Goal: Task Accomplishment & Management: Manage account settings

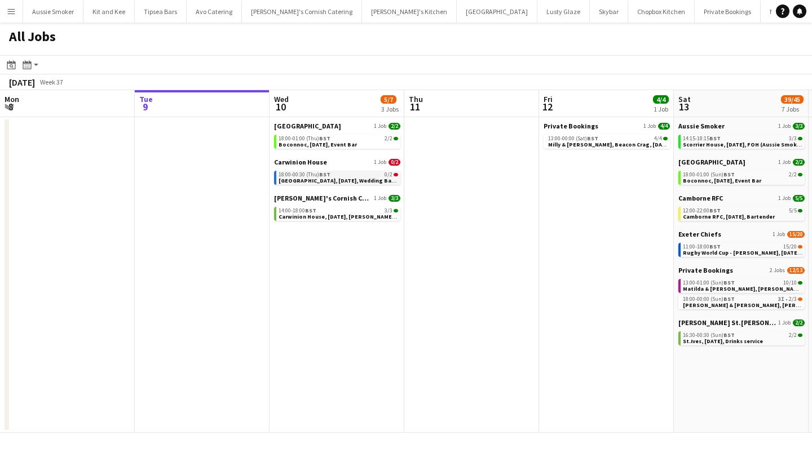
click at [354, 176] on div "18:00-00:30 (Thu) BST 0/2" at bounding box center [337, 175] width 119 height 6
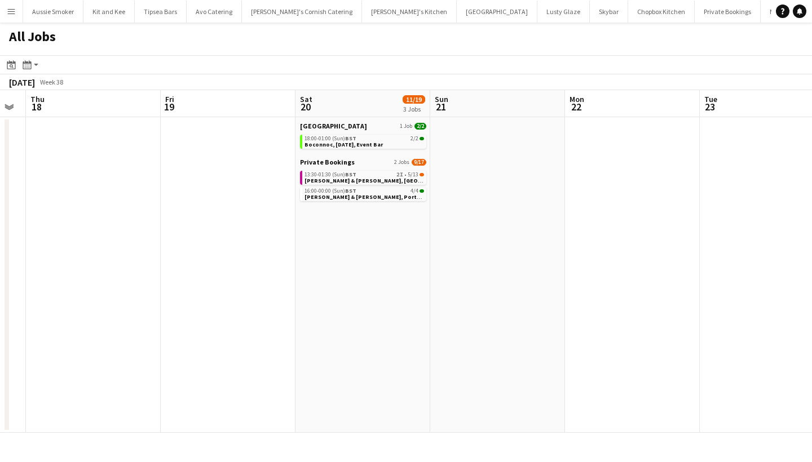
scroll to position [0, 513]
click at [375, 180] on span "Tom & Arabella, East Pennard, 20th September" at bounding box center [392, 180] width 177 height 7
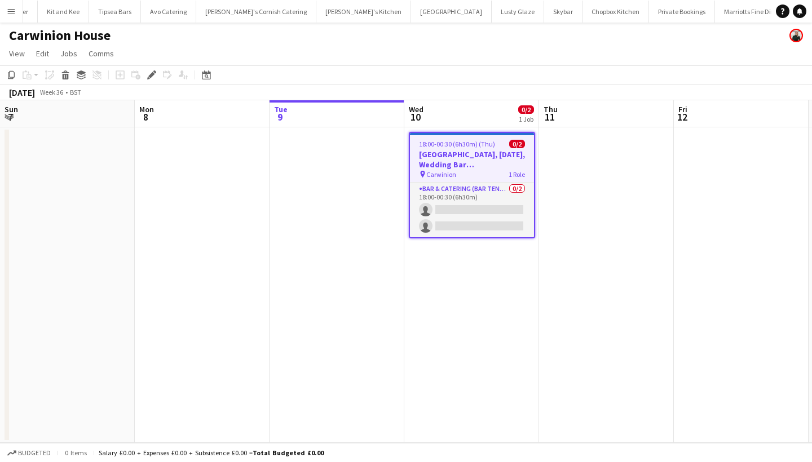
scroll to position [0, 387]
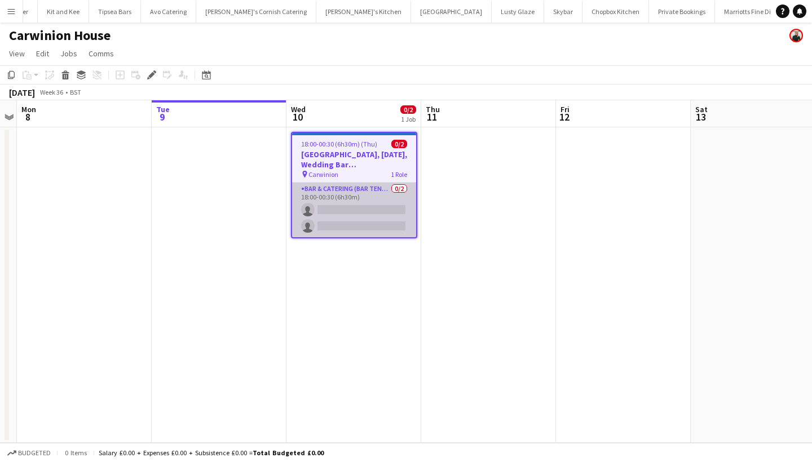
click at [342, 215] on app-card-role "Bar & Catering (Bar Tender) 0/2 18:00-00:30 (6h30m) single-neutral-actions sing…" at bounding box center [354, 210] width 124 height 55
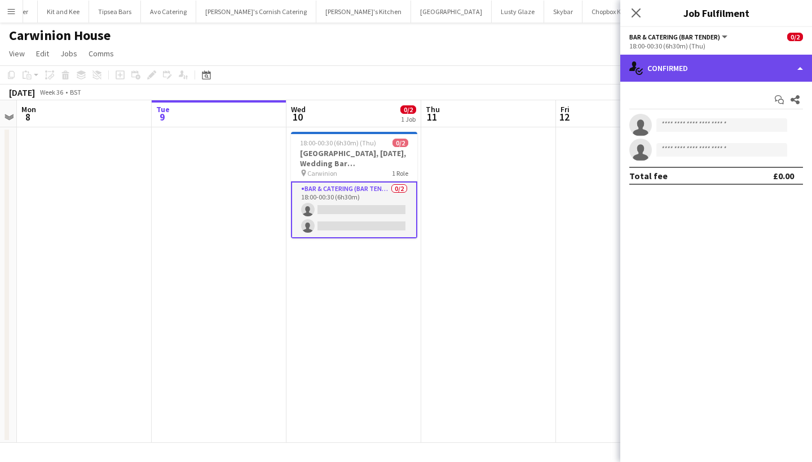
click at [679, 70] on div "single-neutral-actions-check-2 Confirmed" at bounding box center [716, 68] width 192 height 27
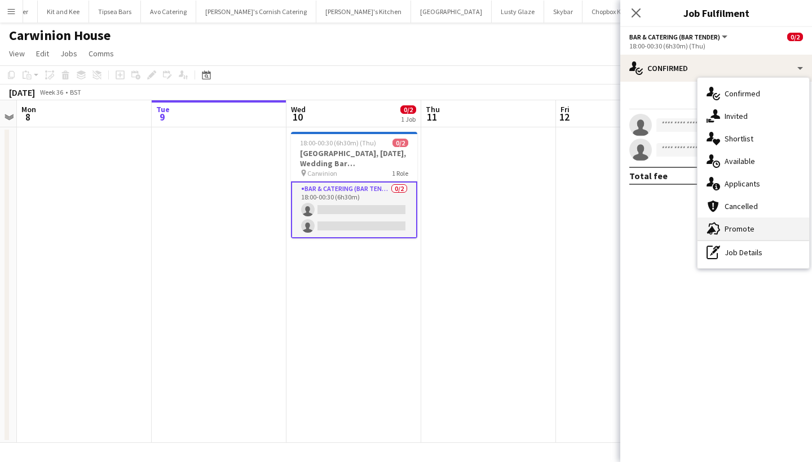
click at [727, 229] on span "Promote" at bounding box center [739, 229] width 30 height 10
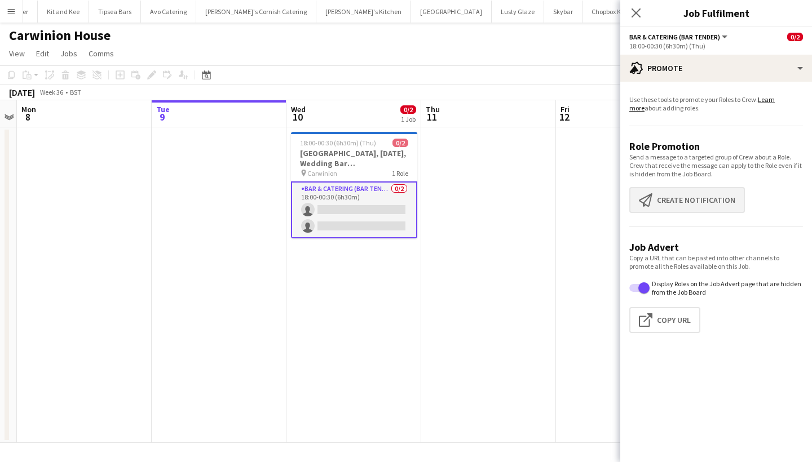
click at [711, 202] on button "Create notification Create notification" at bounding box center [687, 200] width 116 height 26
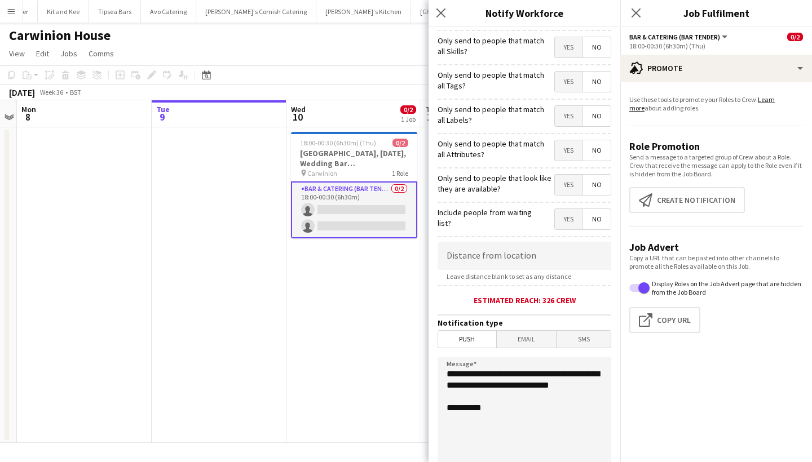
scroll to position [67, 0]
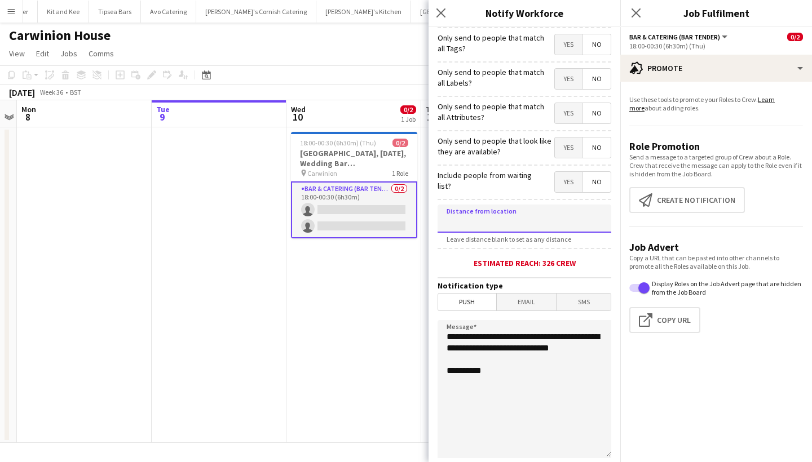
click at [504, 226] on input at bounding box center [524, 219] width 174 height 28
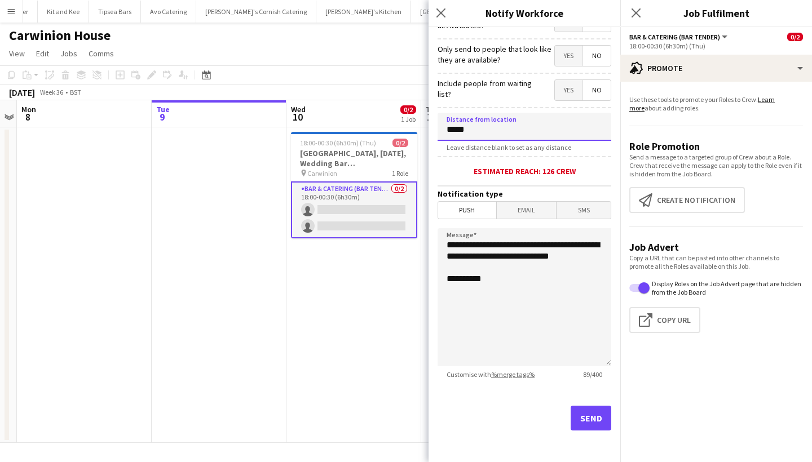
scroll to position [158, 0]
type input "*****"
click at [555, 318] on textarea "**********" at bounding box center [524, 297] width 174 height 138
click at [579, 411] on button "Send" at bounding box center [590, 418] width 41 height 25
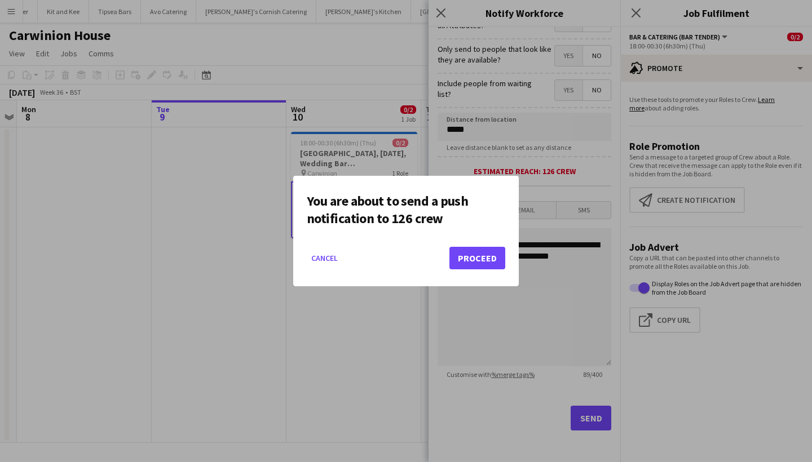
click at [473, 256] on button "Proceed" at bounding box center [477, 258] width 56 height 23
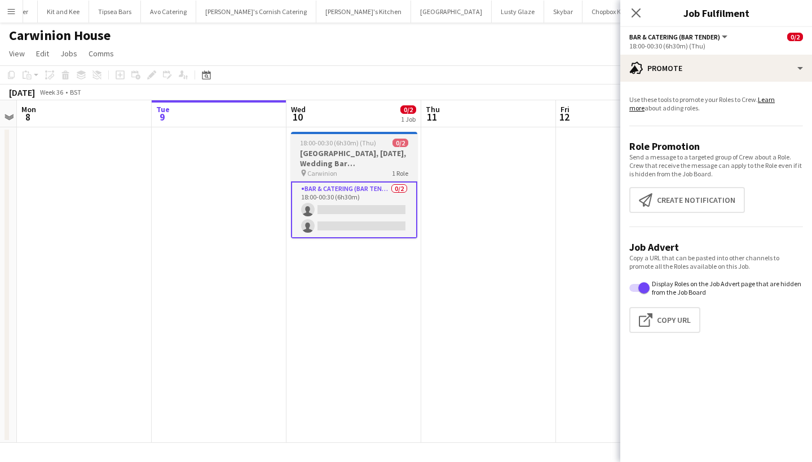
click at [377, 159] on h3 "Carwinion House, 6th September, Wedding Bar (Carwinion House)" at bounding box center [354, 158] width 126 height 20
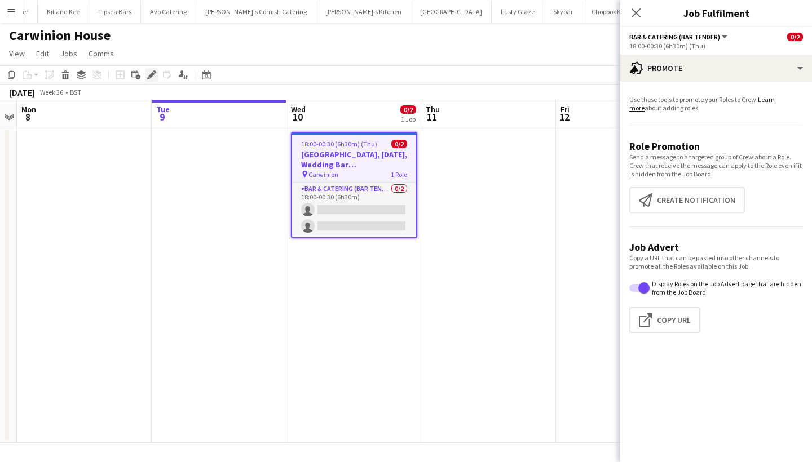
click at [155, 77] on icon "Edit" at bounding box center [151, 74] width 9 height 9
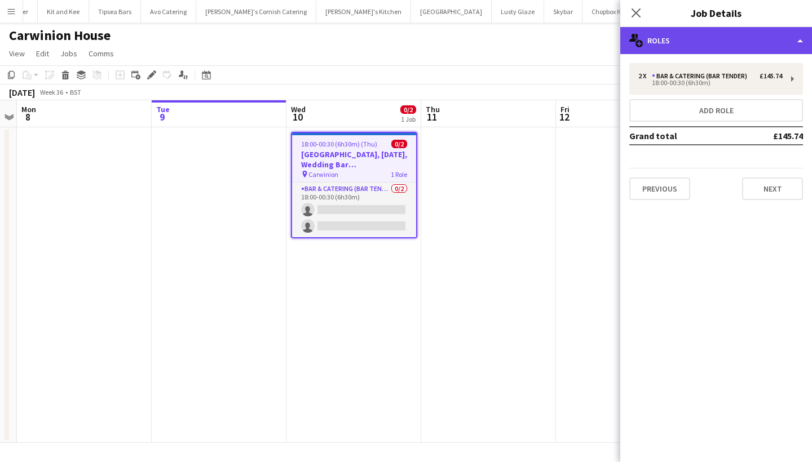
click at [681, 46] on div "multiple-users-add Roles" at bounding box center [716, 40] width 192 height 27
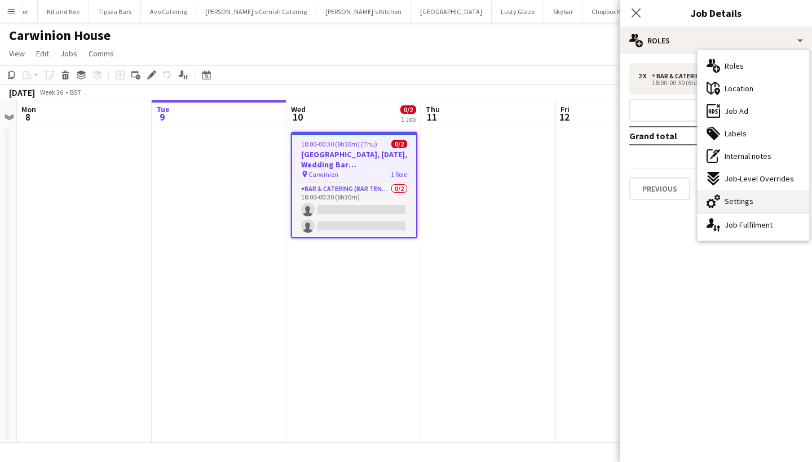
click at [729, 196] on div "cog-double-3 Settings" at bounding box center [753, 201] width 112 height 23
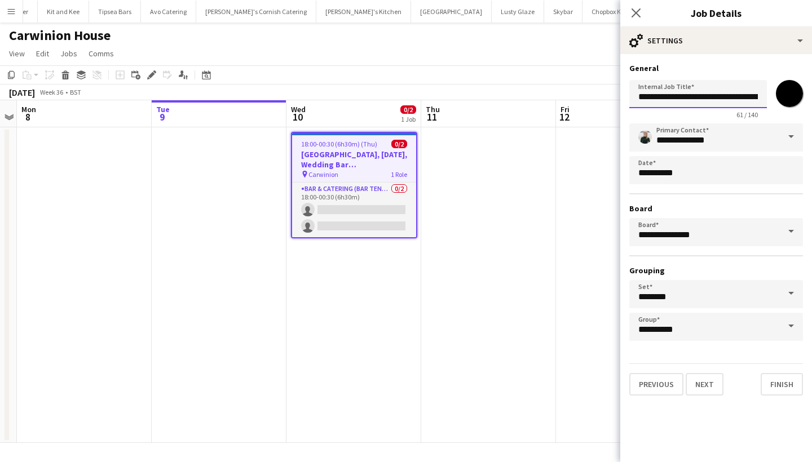
click at [712, 93] on input "**********" at bounding box center [698, 94] width 138 height 28
type input "**********"
click at [782, 385] on button "Finish" at bounding box center [781, 384] width 42 height 23
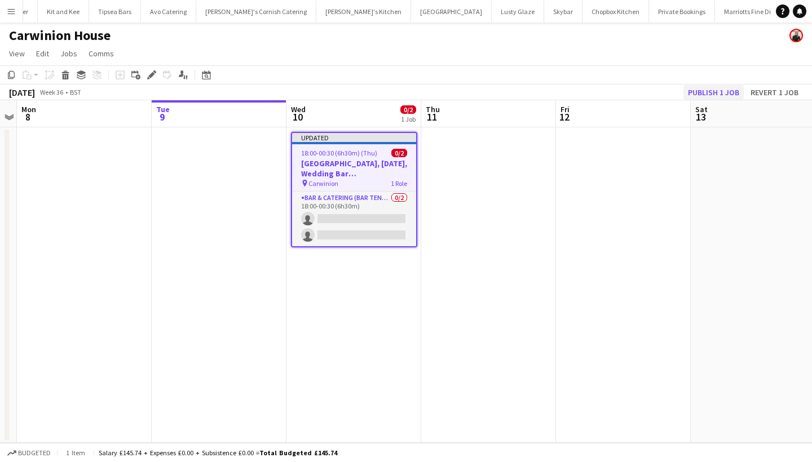
click at [706, 92] on button "Publish 1 job" at bounding box center [713, 92] width 60 height 15
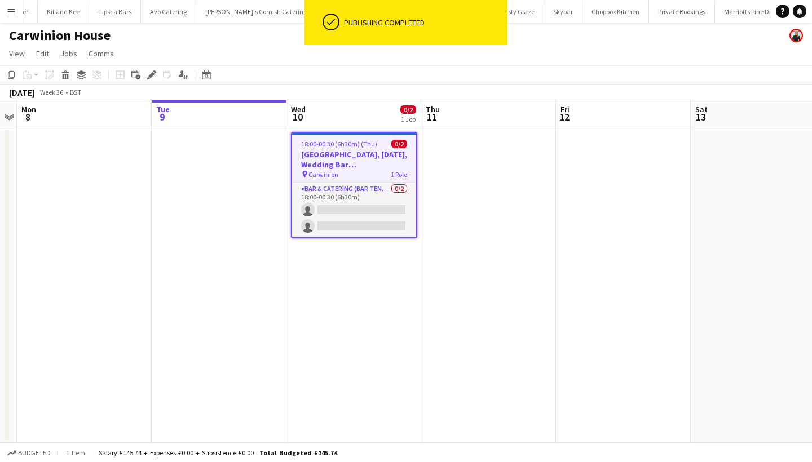
click at [327, 167] on h3 "Carwinion House, 10th September, Wedding Bar (Carwinion House)" at bounding box center [354, 159] width 124 height 20
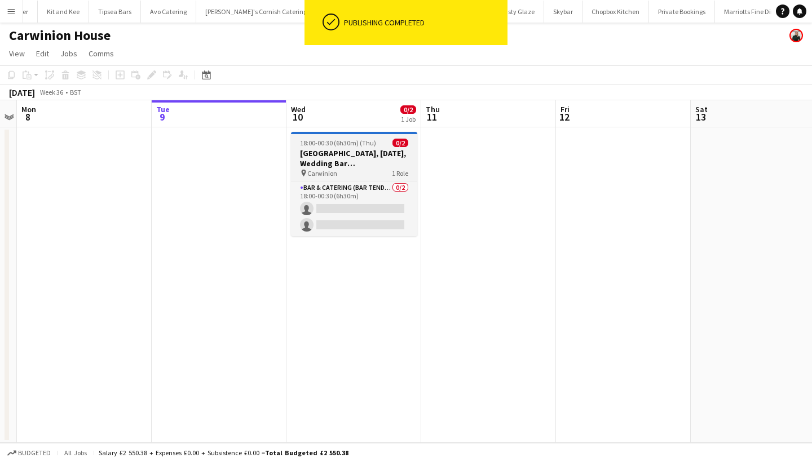
click at [387, 148] on h3 "Carwinion House, 10th September, Wedding Bar (Carwinion House)" at bounding box center [354, 158] width 126 height 20
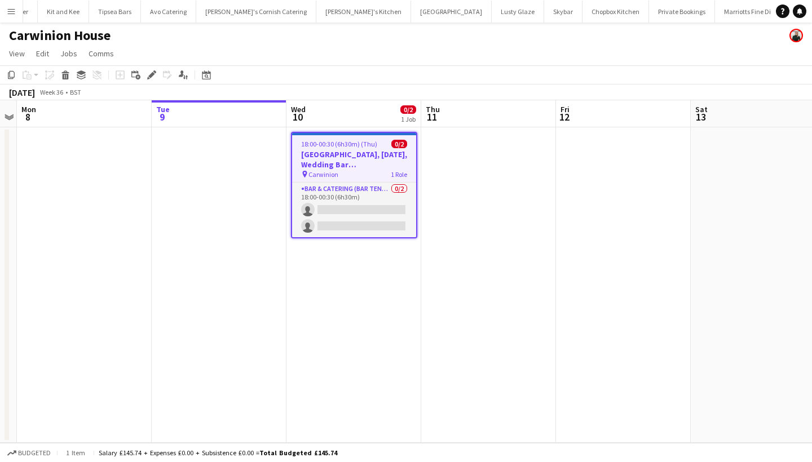
click at [338, 163] on h3 "Carwinion House, 10th September, Wedding Bar (Carwinion House)" at bounding box center [354, 159] width 124 height 20
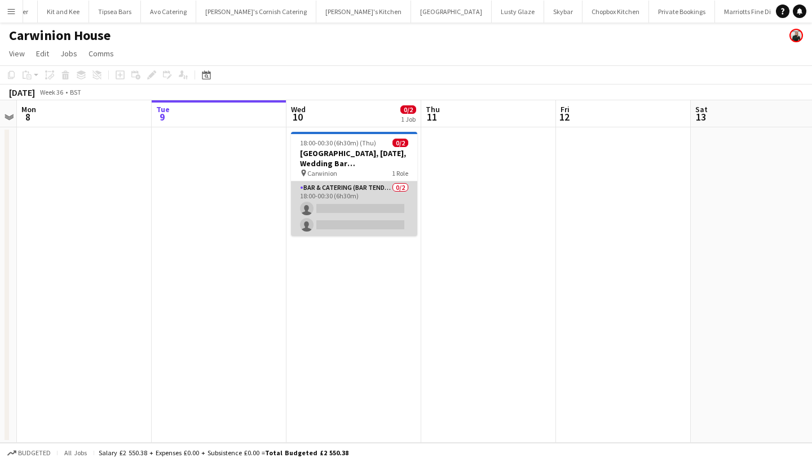
click at [348, 191] on app-card-role "Bar & Catering (Bar Tender) 0/2 18:00-00:30 (6h30m) single-neutral-actions sing…" at bounding box center [354, 208] width 126 height 55
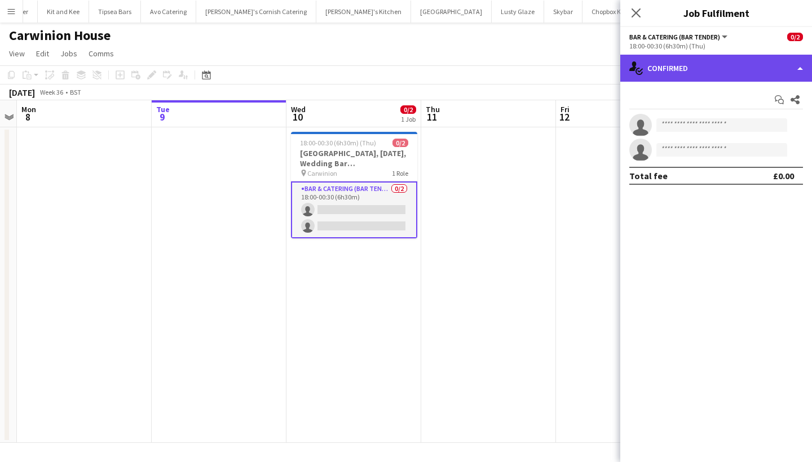
click at [693, 64] on div "single-neutral-actions-check-2 Confirmed" at bounding box center [716, 68] width 192 height 27
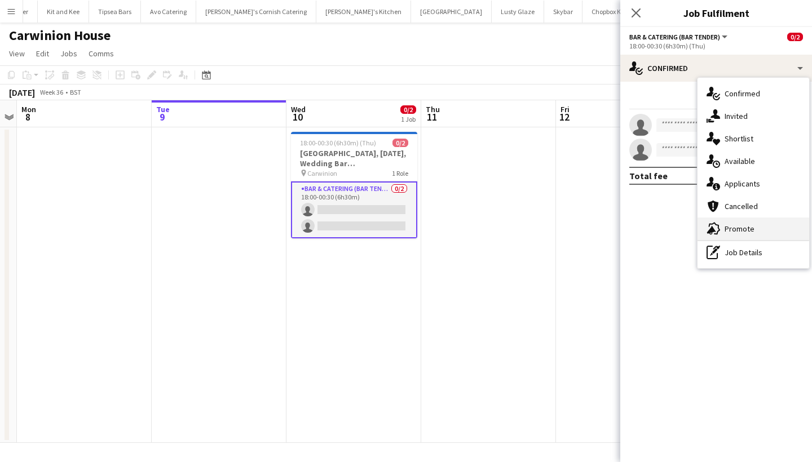
click at [735, 232] on span "Promote" at bounding box center [739, 229] width 30 height 10
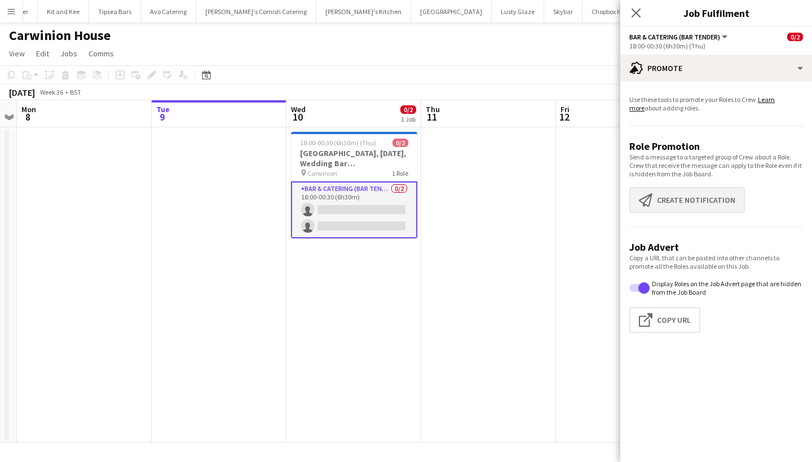
click at [702, 194] on button "Create notification Create notification" at bounding box center [687, 200] width 116 height 26
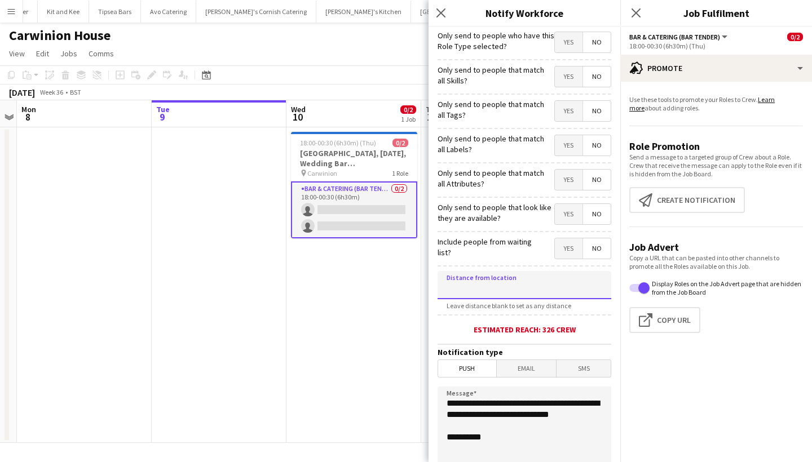
click at [468, 289] on input at bounding box center [524, 285] width 174 height 28
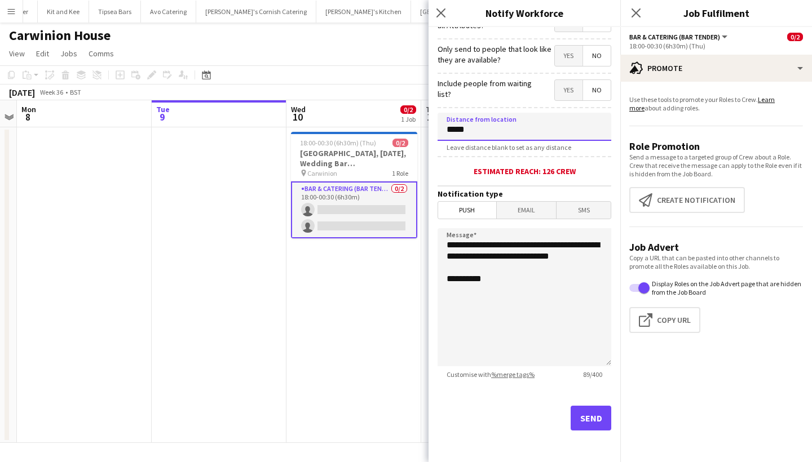
type input "*****"
click at [581, 424] on button "Send" at bounding box center [590, 418] width 41 height 25
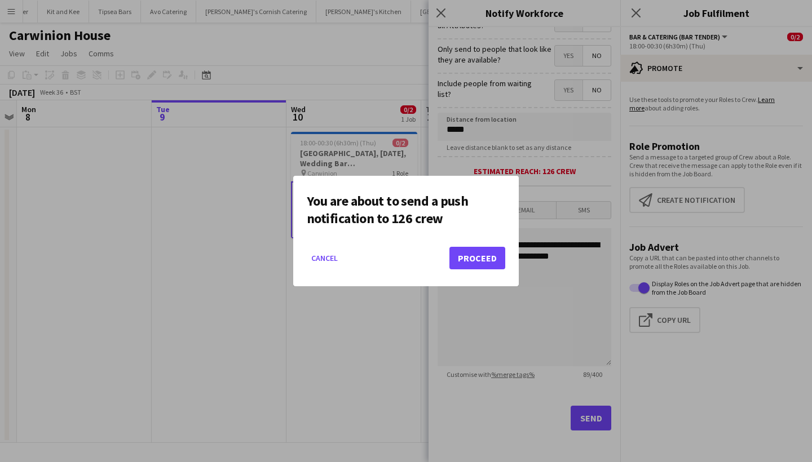
click at [468, 256] on button "Proceed" at bounding box center [477, 258] width 56 height 23
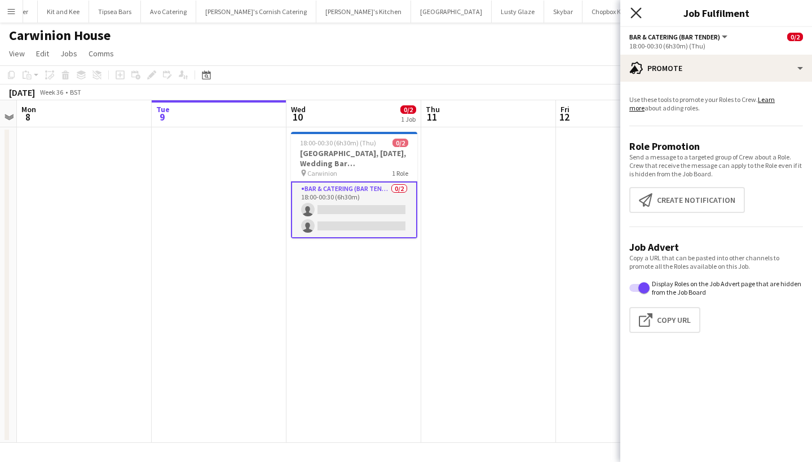
click at [634, 17] on icon "Close pop-in" at bounding box center [635, 12] width 11 height 11
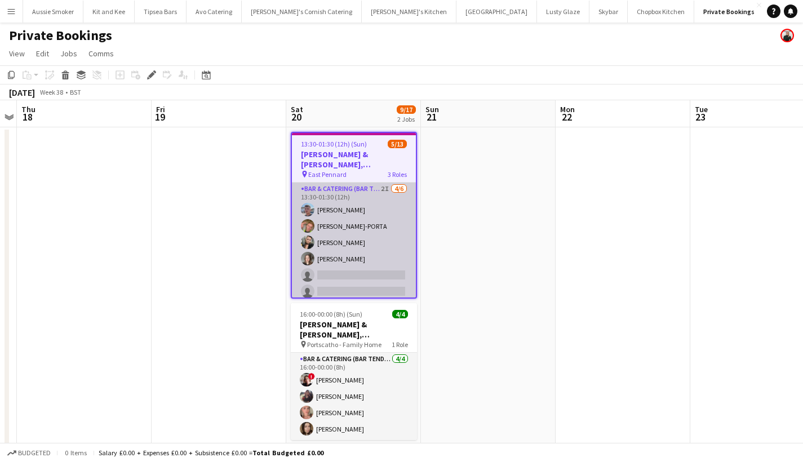
click at [383, 267] on app-card-role "Bar & Catering (Bar Tender) 2I 4/6 13:30-01:30 (12h) Jack Bellamy LOGAN DELLA-P…" at bounding box center [354, 243] width 124 height 120
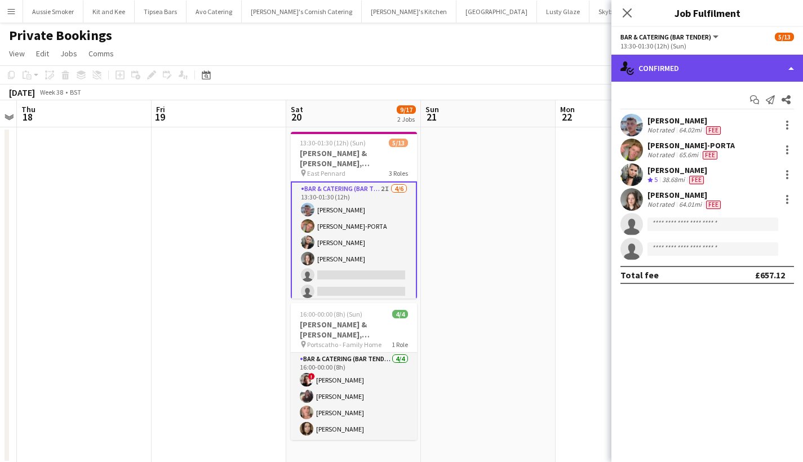
click at [658, 74] on div "single-neutral-actions-check-2 Confirmed" at bounding box center [708, 68] width 192 height 27
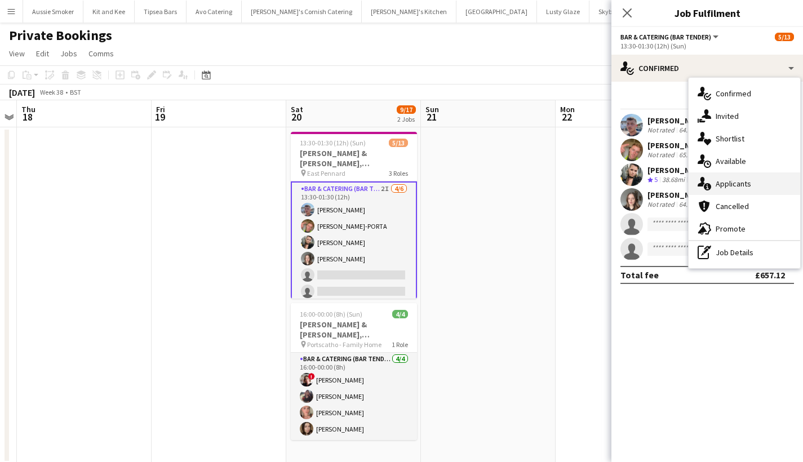
click at [714, 188] on div "single-neutral-actions-information Applicants" at bounding box center [745, 183] width 112 height 23
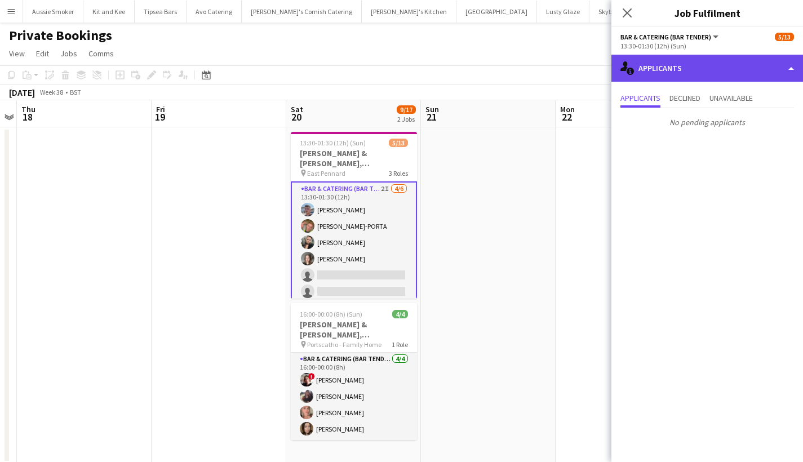
click at [684, 64] on div "single-neutral-actions-information Applicants" at bounding box center [708, 68] width 192 height 27
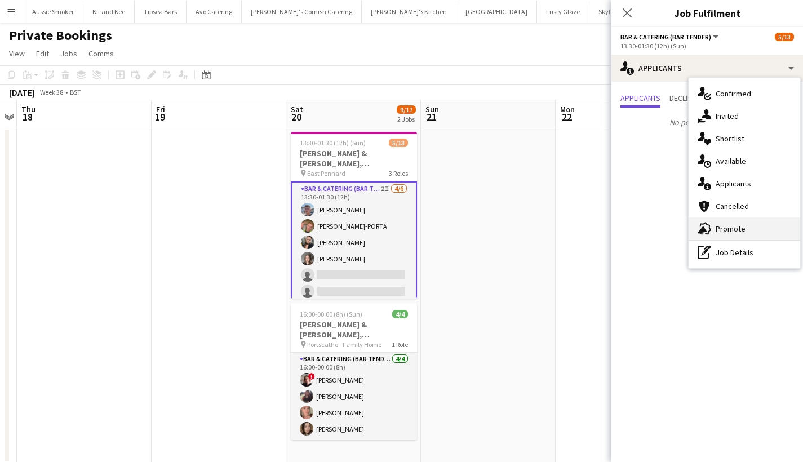
click at [704, 229] on icon at bounding box center [702, 230] width 9 height 8
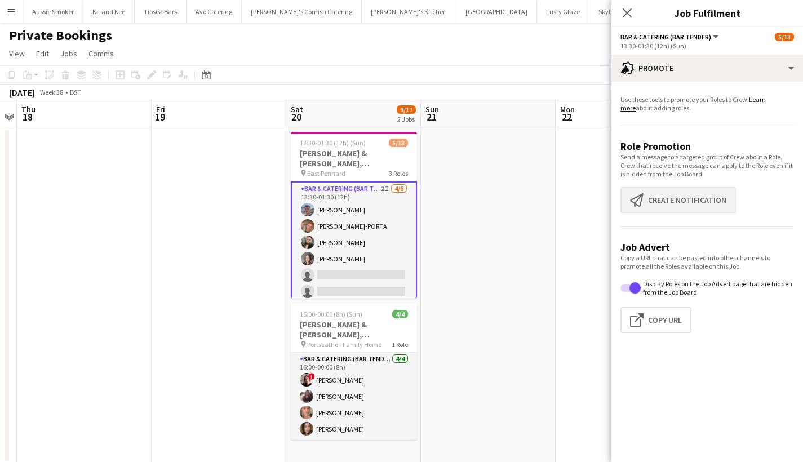
click at [668, 198] on button "Create notification Create notification" at bounding box center [679, 200] width 116 height 26
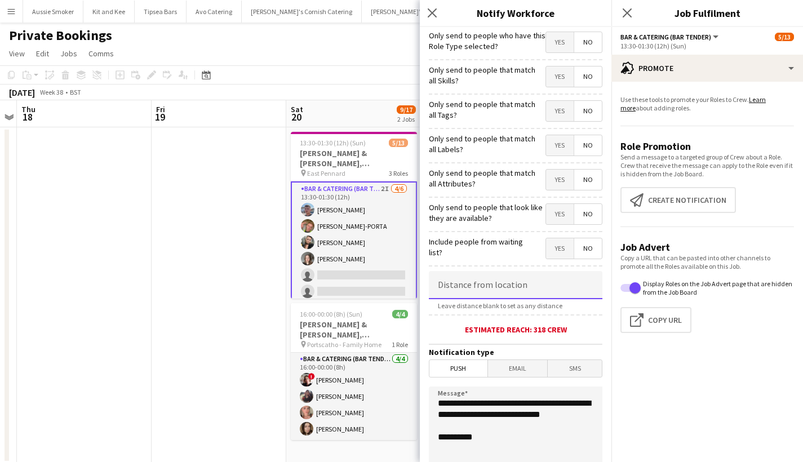
click at [485, 289] on input at bounding box center [516, 285] width 174 height 28
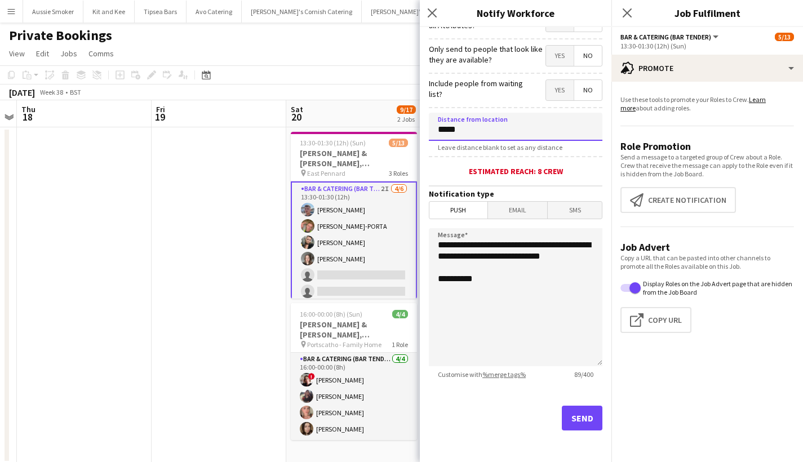
scroll to position [158, 0]
type input "*****"
click at [572, 422] on button "Send" at bounding box center [582, 418] width 41 height 25
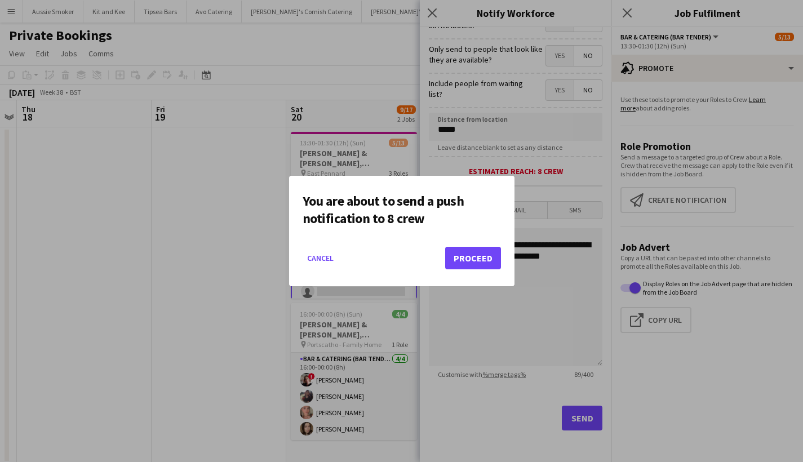
click at [483, 249] on button "Proceed" at bounding box center [473, 258] width 56 height 23
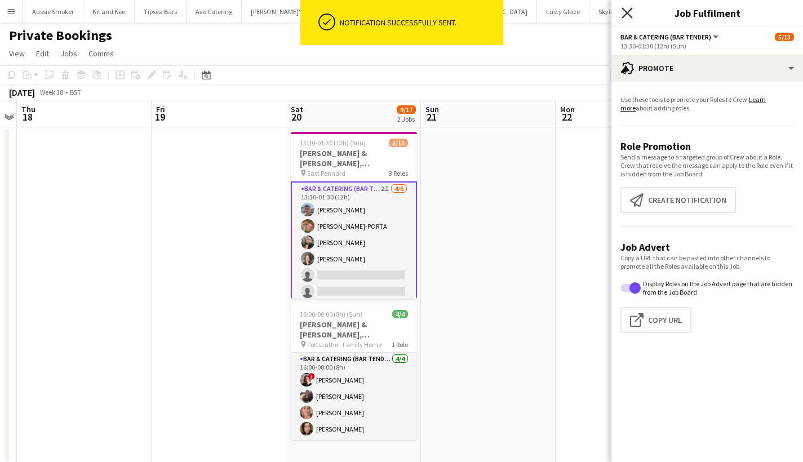
click at [625, 11] on icon at bounding box center [627, 12] width 11 height 11
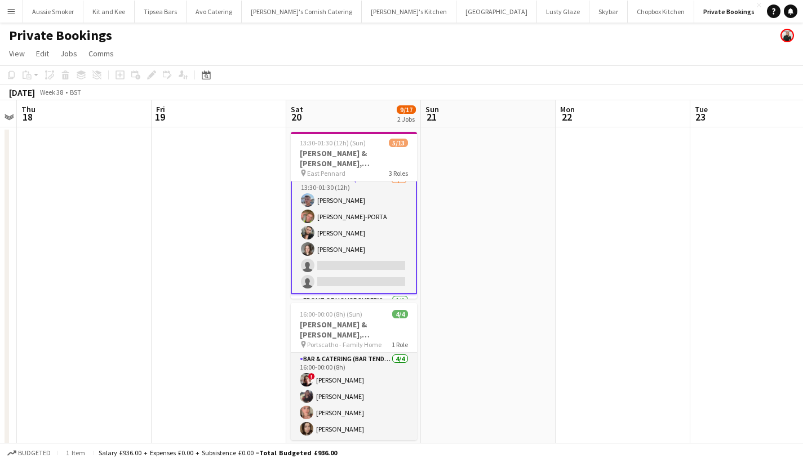
scroll to position [3, 0]
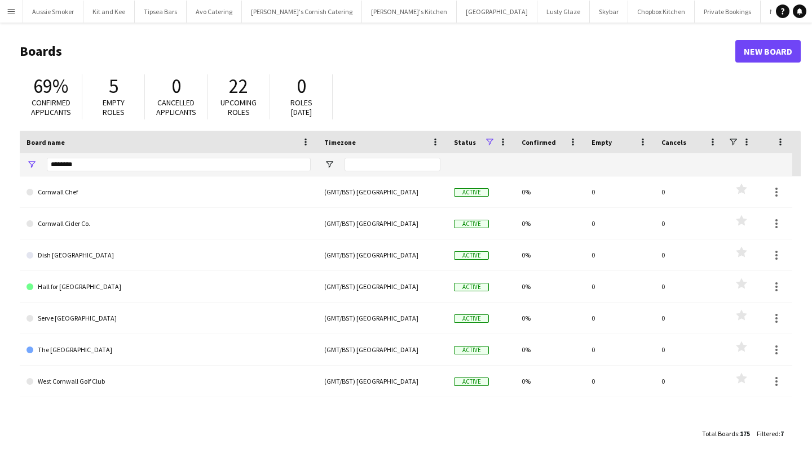
click at [2, 20] on button "Menu" at bounding box center [11, 11] width 23 height 23
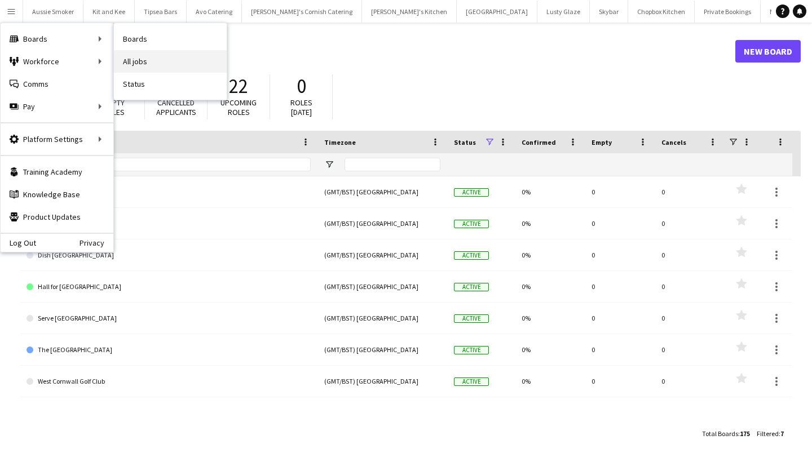
click at [178, 57] on link "All jobs" at bounding box center [170, 61] width 113 height 23
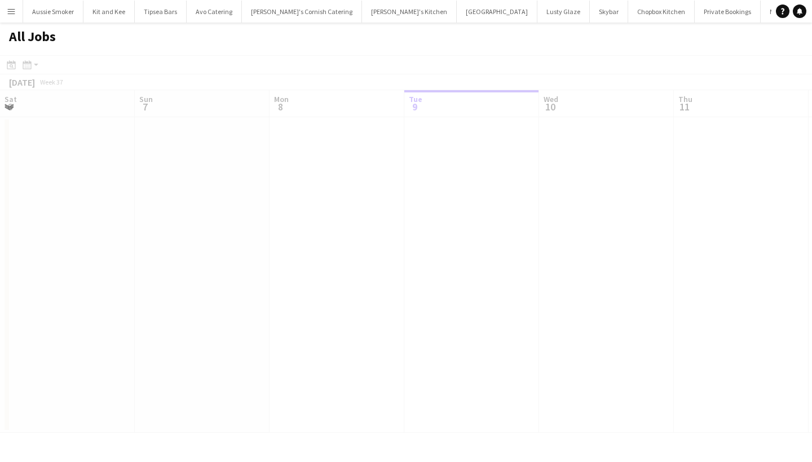
scroll to position [0, 269]
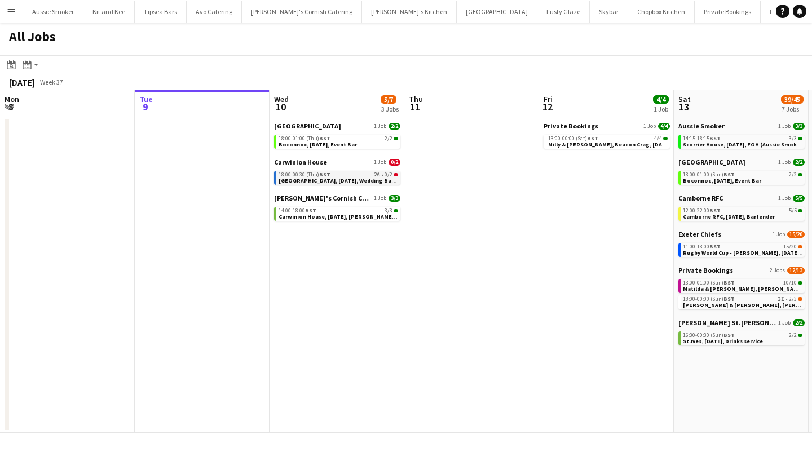
click at [375, 180] on span "[GEOGRAPHIC_DATA], [DATE], Wedding Bar ([GEOGRAPHIC_DATA])" at bounding box center [367, 180] width 178 height 7
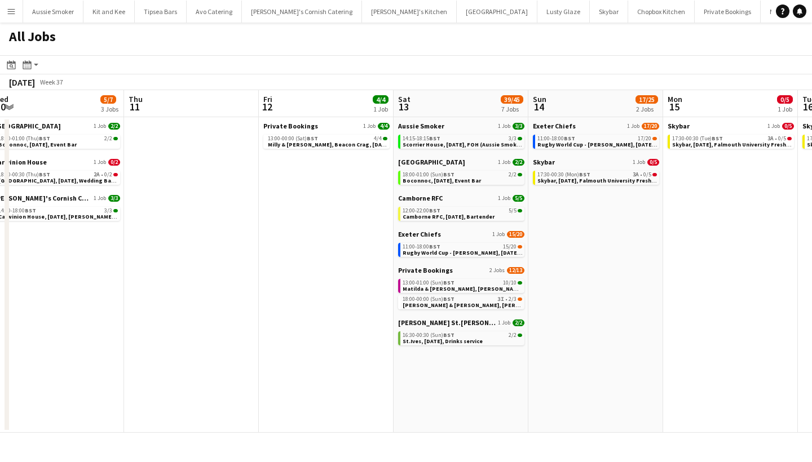
scroll to position [0, 553]
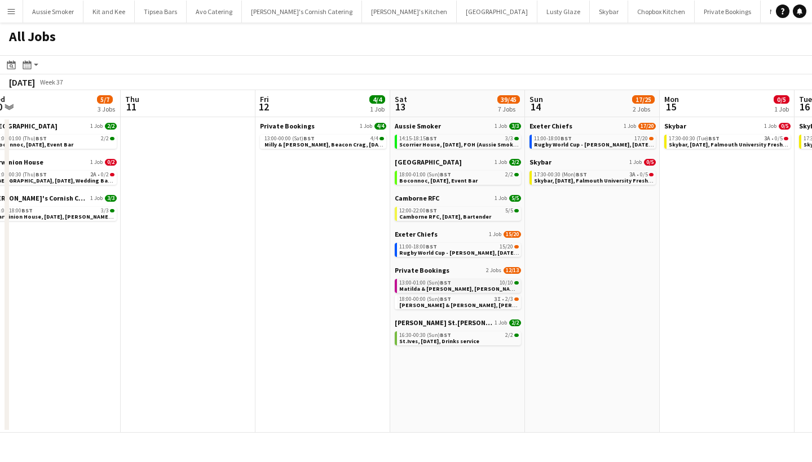
click at [445, 280] on span "BST" at bounding box center [445, 282] width 11 height 7
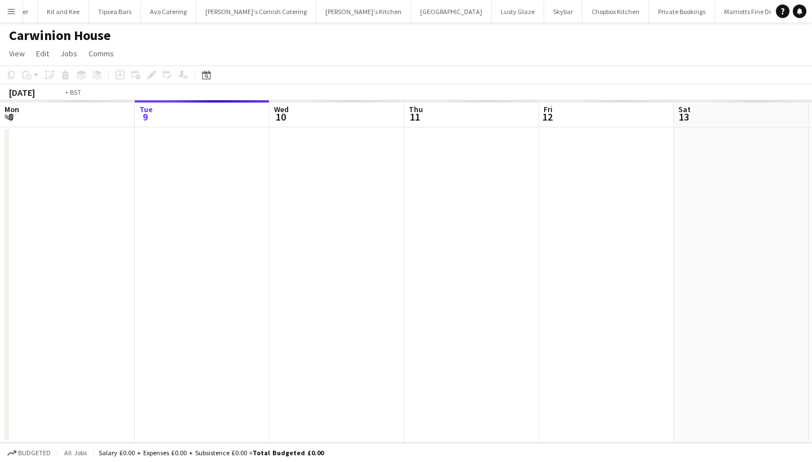
scroll to position [0, 387]
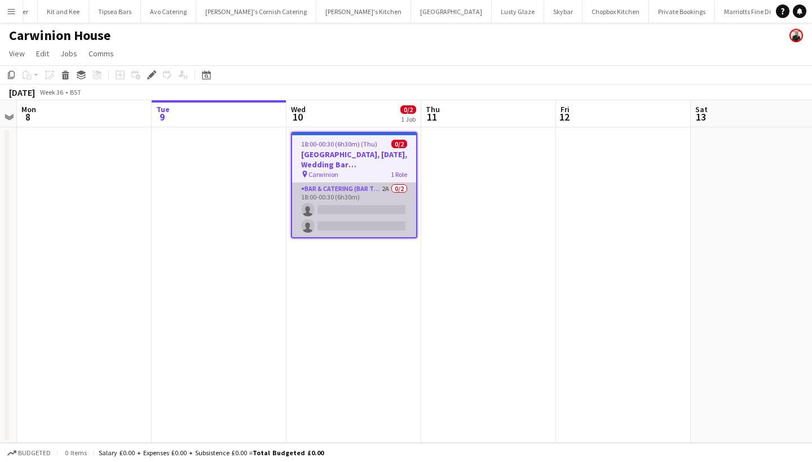
click at [333, 209] on app-card-role "Bar & Catering (Bar Tender) 2A 0/2 18:00-00:30 (6h30m) single-neutral-actions s…" at bounding box center [354, 210] width 124 height 55
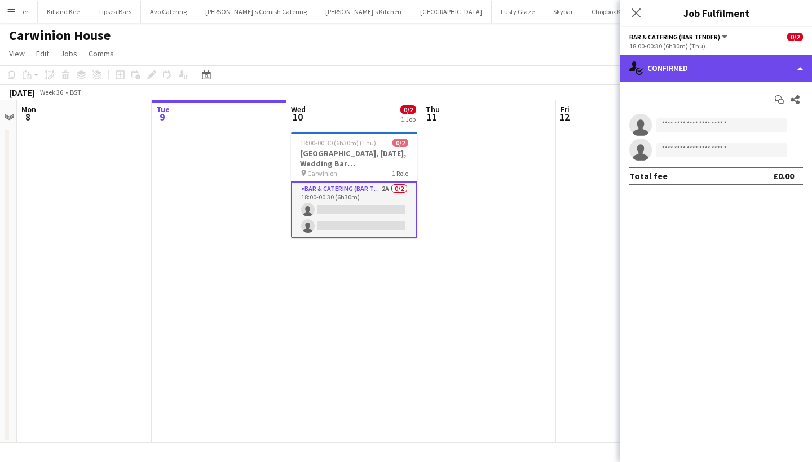
click at [732, 69] on div "single-neutral-actions-check-2 Confirmed" at bounding box center [716, 68] width 192 height 27
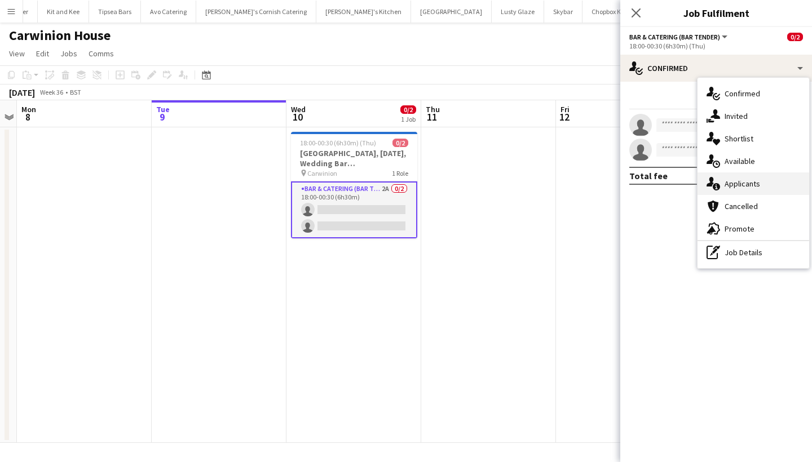
click at [740, 187] on span "Applicants" at bounding box center [742, 184] width 36 height 10
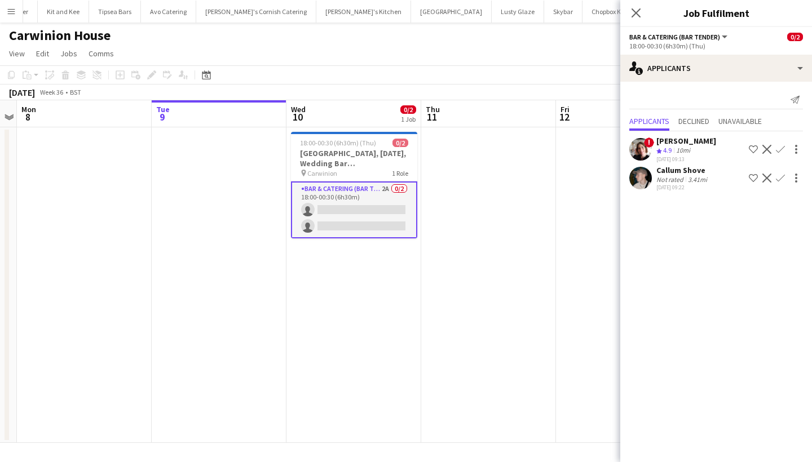
click at [781, 177] on app-icon "Confirm" at bounding box center [780, 178] width 9 height 9
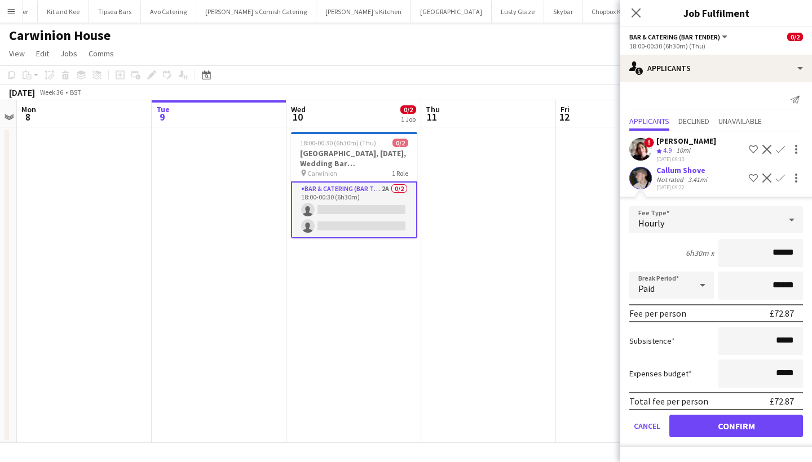
click at [723, 431] on button "Confirm" at bounding box center [736, 426] width 134 height 23
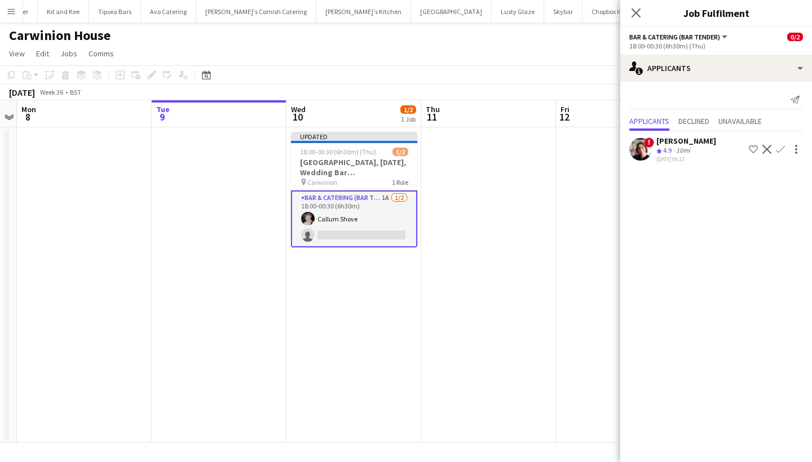
click at [415, 232] on app-card-role "Bar & Catering (Bar Tender) 1A 1/2 18:00-00:30 (6h30m) Callum Shove single-neut…" at bounding box center [354, 219] width 126 height 57
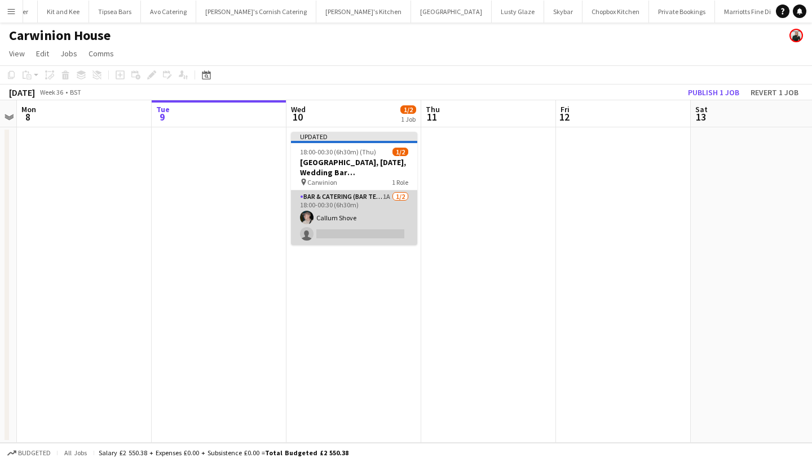
click at [382, 227] on app-card-role "Bar & Catering (Bar Tender) 1A 1/2 18:00-00:30 (6h30m) Callum Shove single-neut…" at bounding box center [354, 218] width 126 height 55
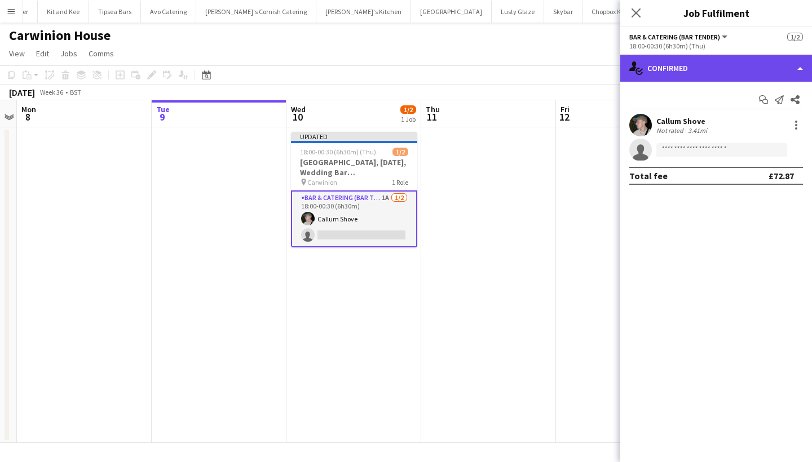
click at [701, 63] on div "single-neutral-actions-check-2 Confirmed" at bounding box center [716, 68] width 192 height 27
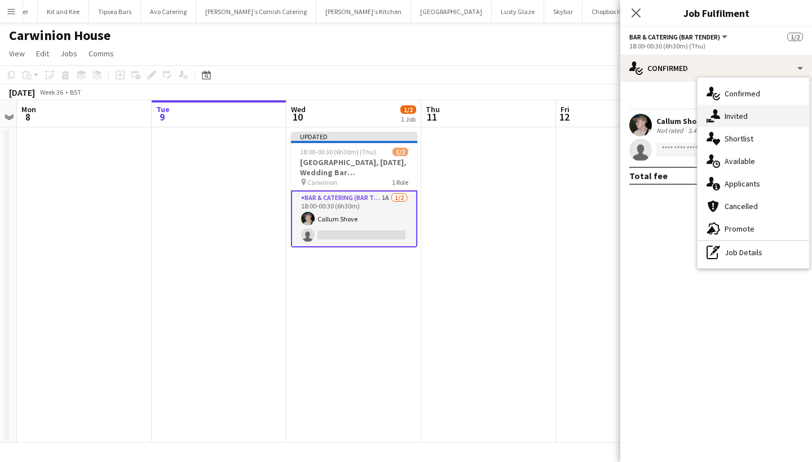
click at [724, 114] on div "single-neutral-actions-share-1 Invited" at bounding box center [753, 116] width 112 height 23
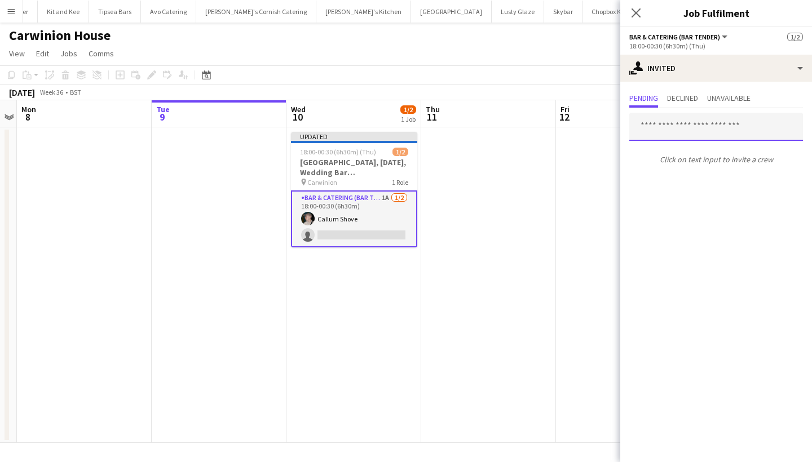
click at [667, 133] on input "text" at bounding box center [716, 127] width 174 height 28
type input "*"
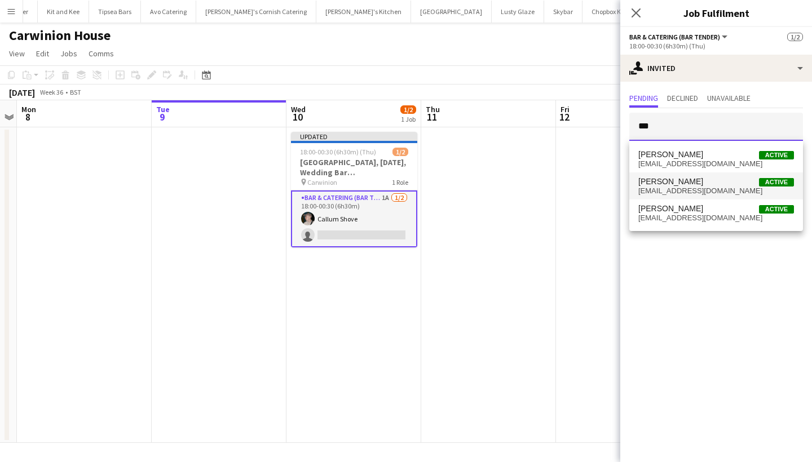
type input "***"
click at [690, 183] on span "Domonique Jones" at bounding box center [670, 182] width 65 height 10
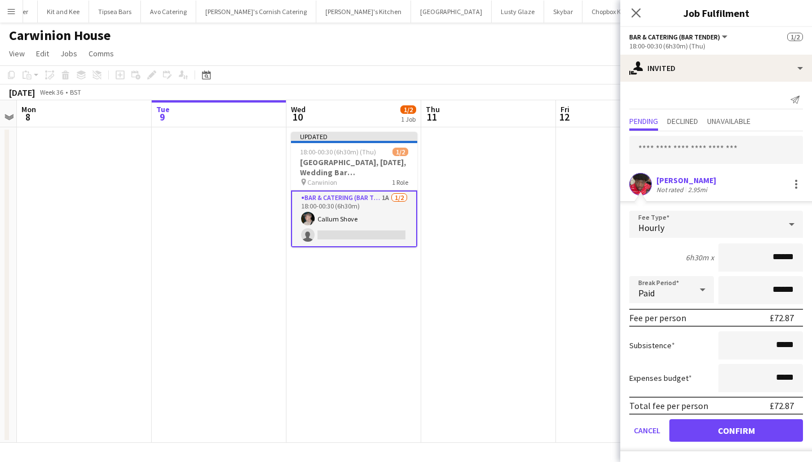
click at [724, 429] on button "Confirm" at bounding box center [736, 430] width 134 height 23
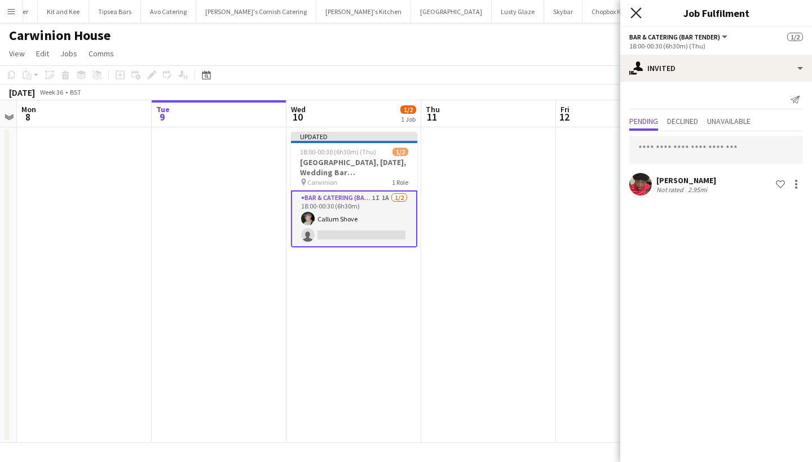
click at [636, 15] on icon "Close pop-in" at bounding box center [635, 12] width 11 height 11
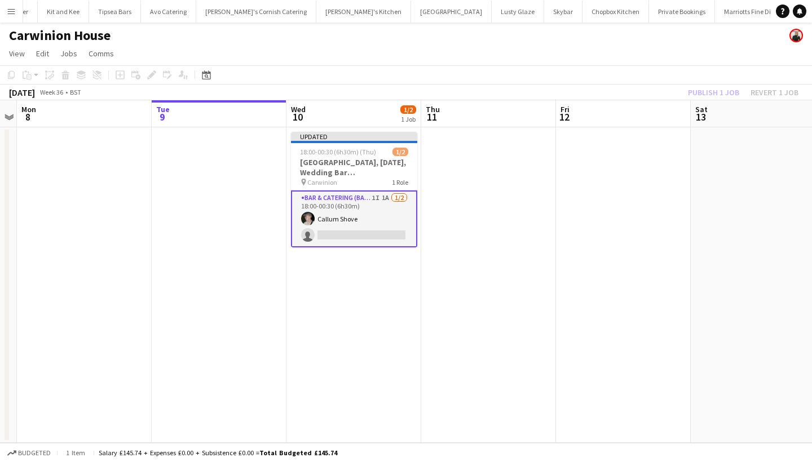
click at [712, 98] on div "Publish 1 job Revert 1 job" at bounding box center [743, 92] width 138 height 15
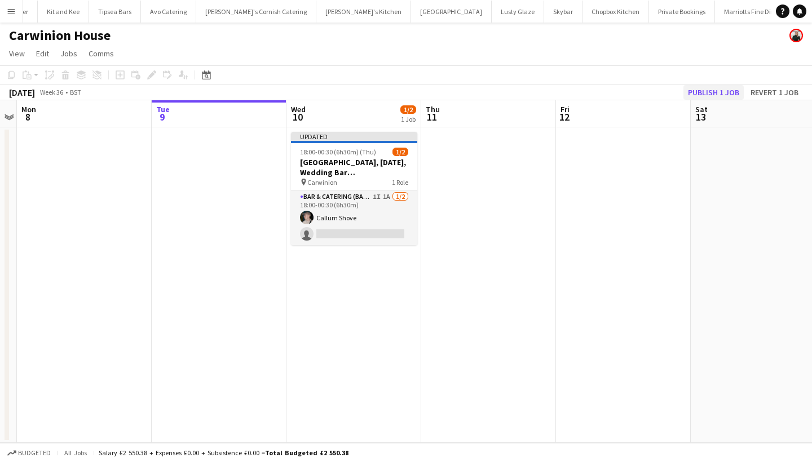
click at [708, 91] on button "Publish 1 job" at bounding box center [713, 92] width 60 height 15
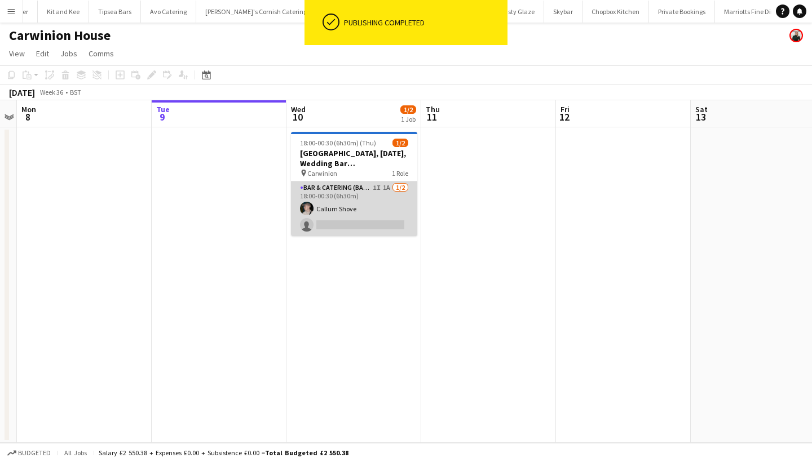
click at [362, 217] on app-card-role "Bar & Catering (Bar Tender) 1I 1A 1/2 18:00-00:30 (6h30m) Callum Shove single-n…" at bounding box center [354, 208] width 126 height 55
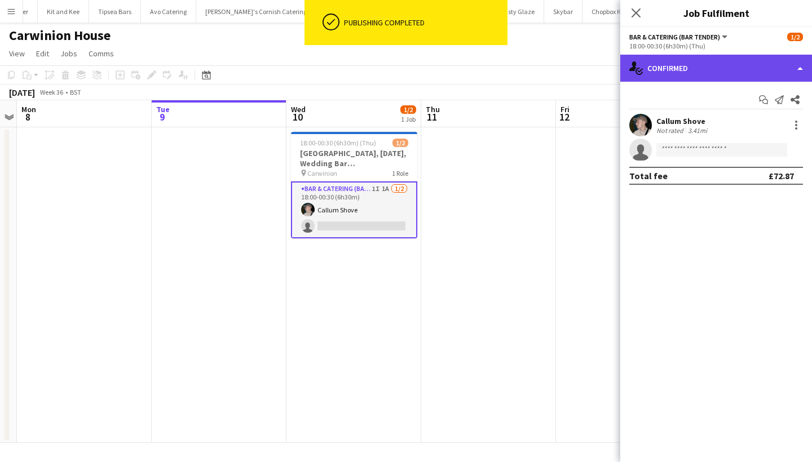
click at [676, 74] on div "single-neutral-actions-check-2 Confirmed" at bounding box center [716, 68] width 192 height 27
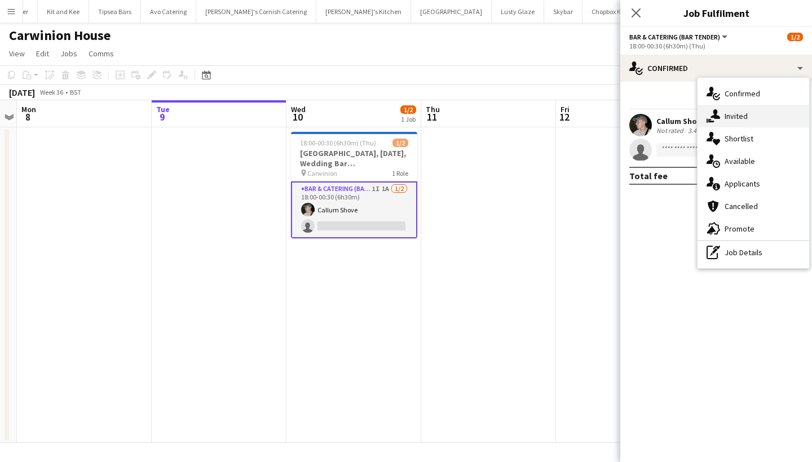
click at [726, 112] on span "Invited" at bounding box center [735, 116] width 23 height 10
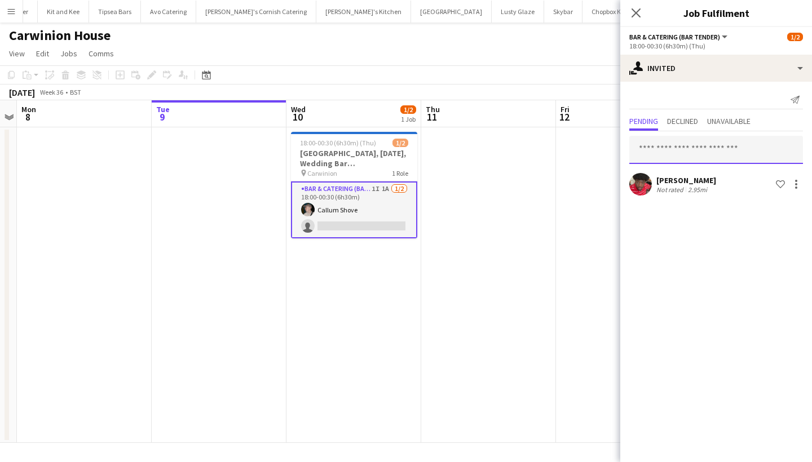
click at [650, 145] on input "text" at bounding box center [716, 150] width 174 height 28
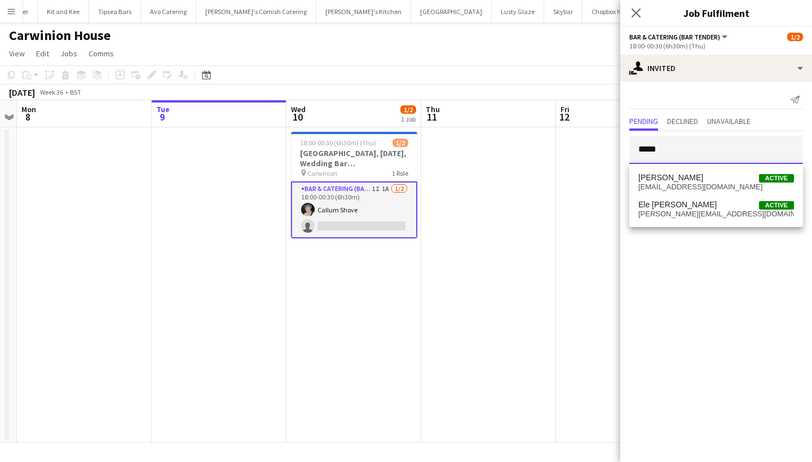
type input "*****"
drag, startPoint x: 747, startPoint y: 152, endPoint x: 690, endPoint y: 180, distance: 63.5
click at [690, 180] on span "Lucas Drayton Active" at bounding box center [716, 178] width 156 height 10
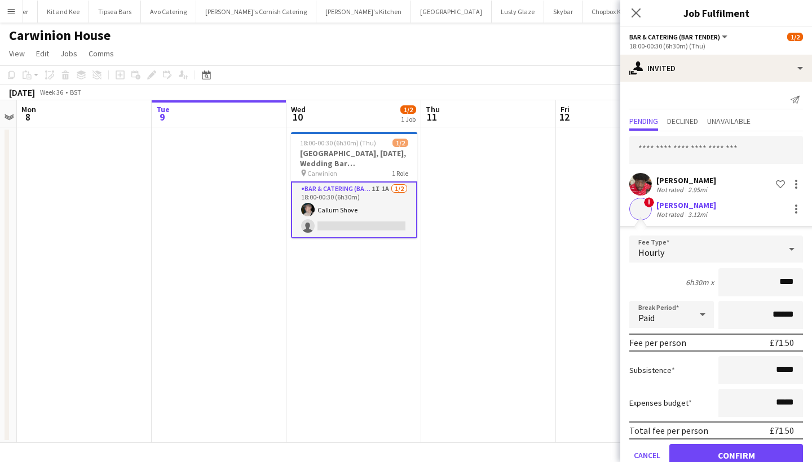
click at [677, 203] on div "Lucas Drayton" at bounding box center [686, 205] width 60 height 10
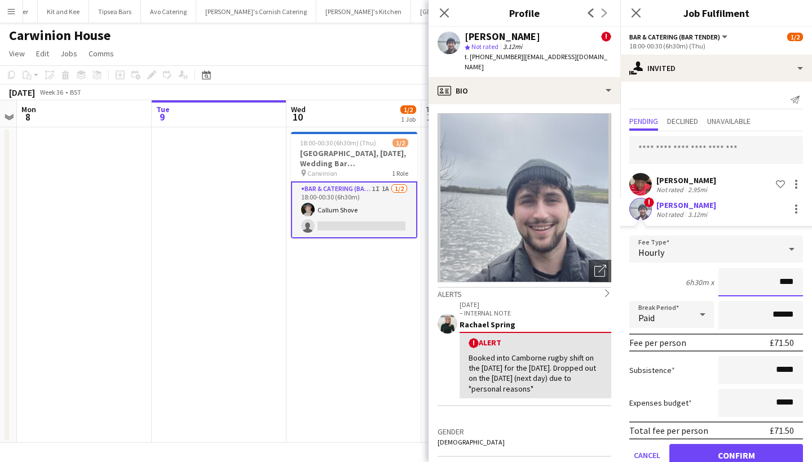
click at [794, 284] on input "****" at bounding box center [760, 282] width 85 height 28
type input "******"
click at [760, 455] on button "Confirm" at bounding box center [736, 455] width 134 height 23
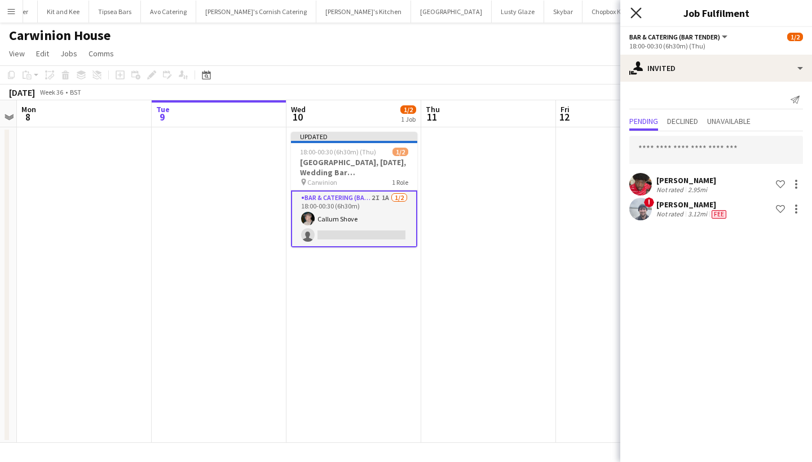
click at [636, 11] on icon "Close pop-in" at bounding box center [635, 12] width 11 height 11
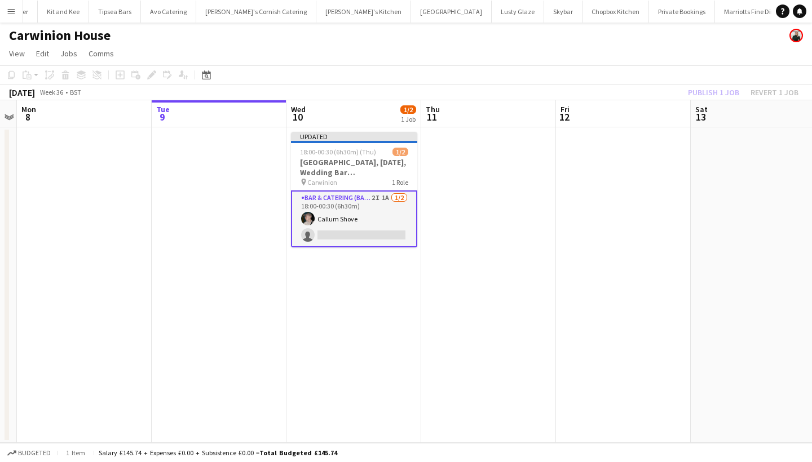
click at [712, 91] on div "Publish 1 job Revert 1 job" at bounding box center [743, 92] width 138 height 15
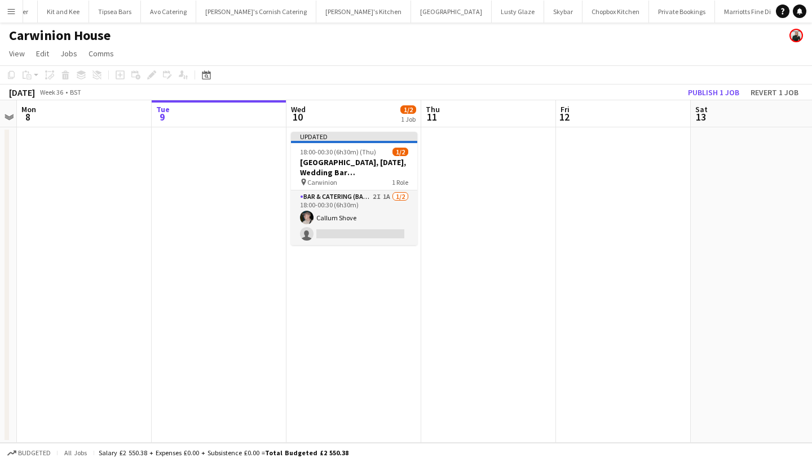
click at [712, 91] on button "Publish 1 job" at bounding box center [713, 92] width 60 height 15
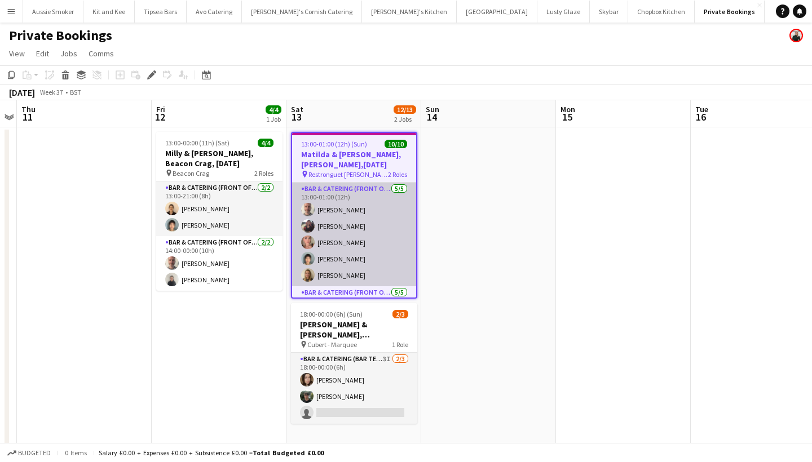
click at [364, 250] on app-card-role "Bar & Catering (Front of House) 5/5 13:00-01:00 (12h) Richard James sheilan nag…" at bounding box center [354, 235] width 124 height 104
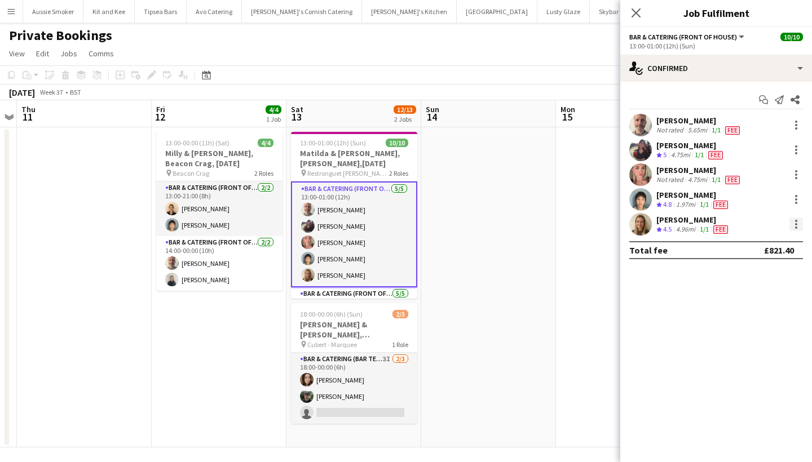
click at [792, 224] on div at bounding box center [796, 225] width 14 height 14
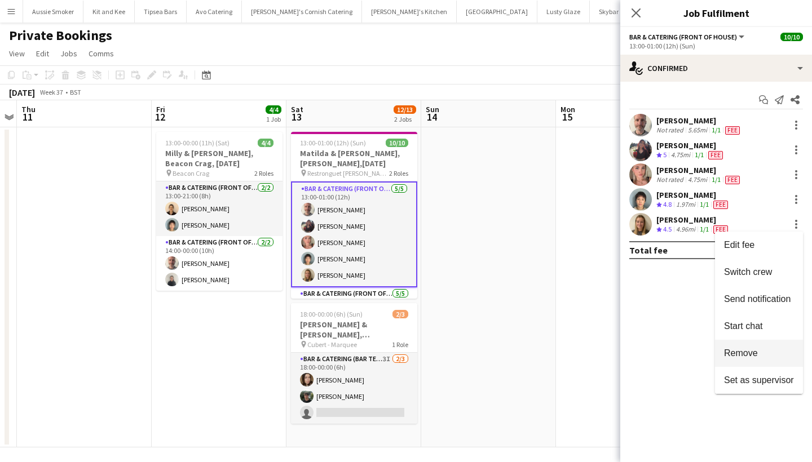
click at [758, 355] on span "Remove" at bounding box center [741, 353] width 34 height 10
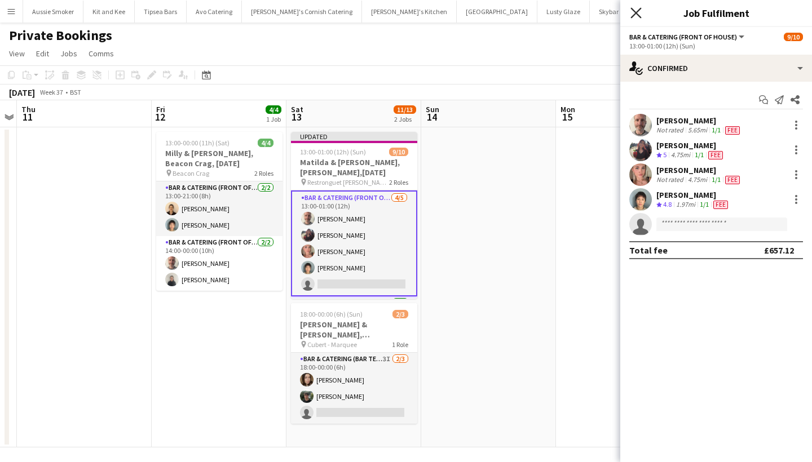
click at [639, 15] on icon at bounding box center [635, 12] width 11 height 11
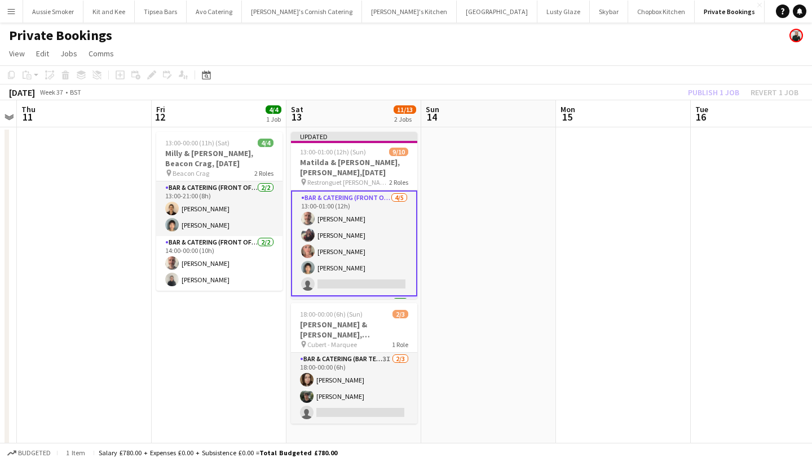
click at [724, 95] on div "Publish 1 job Revert 1 job" at bounding box center [743, 92] width 138 height 15
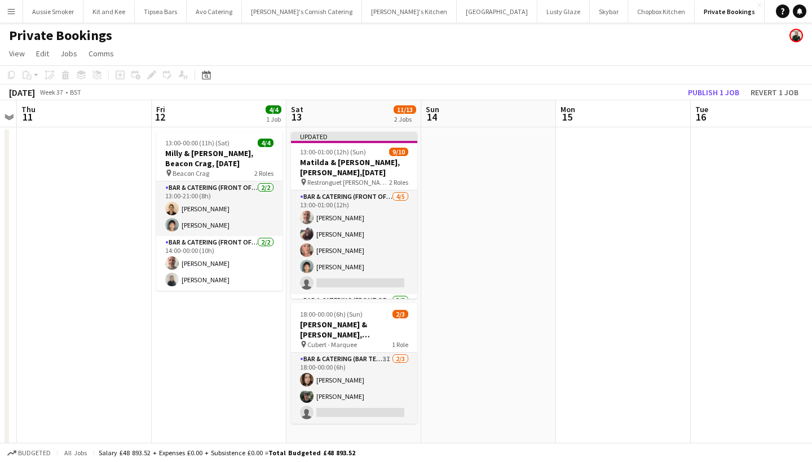
click at [724, 95] on button "Publish 1 job" at bounding box center [713, 92] width 60 height 15
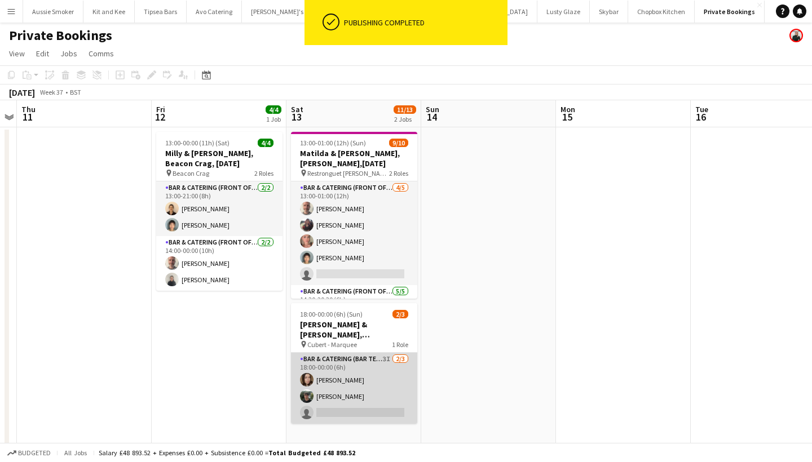
click at [352, 402] on app-card-role "Bar & Catering (Bar Tender) 3I 2/3 18:00-00:00 (6h) Ellie McCready James Munro …" at bounding box center [354, 388] width 126 height 71
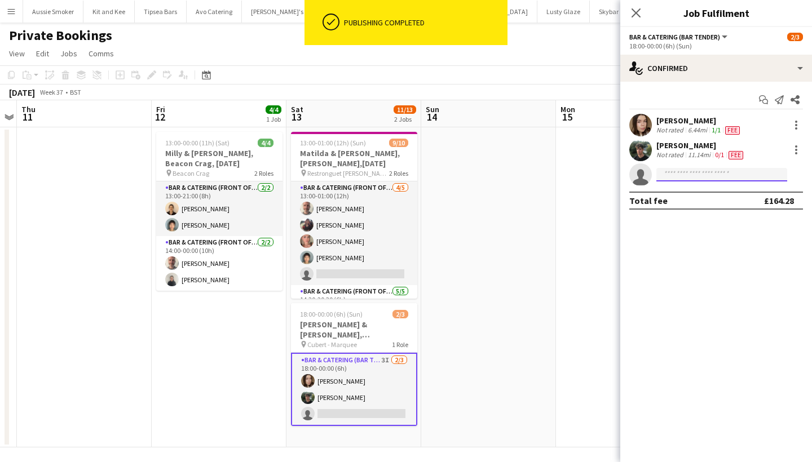
click at [688, 174] on input at bounding box center [721, 175] width 131 height 14
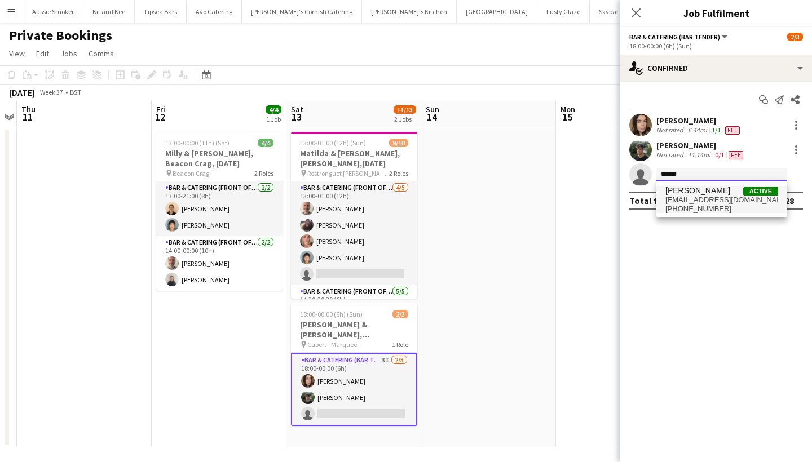
type input "******"
click at [697, 201] on span "roisinohal@gmail.com" at bounding box center [721, 200] width 113 height 9
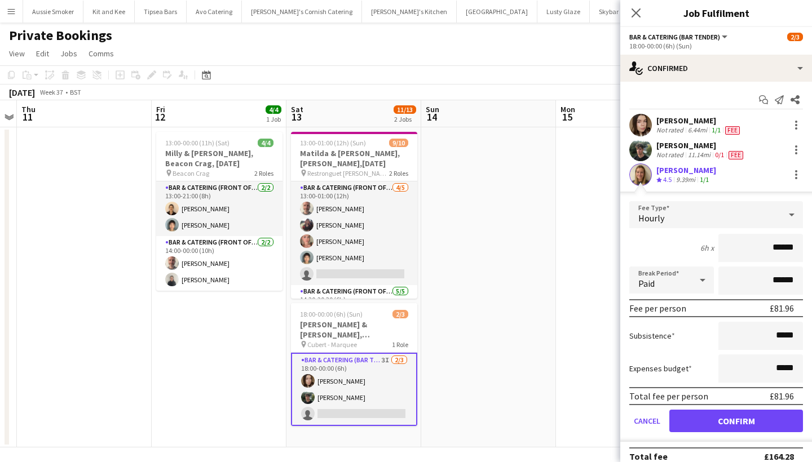
type input "******"
click at [742, 419] on button "Confirm" at bounding box center [736, 421] width 134 height 23
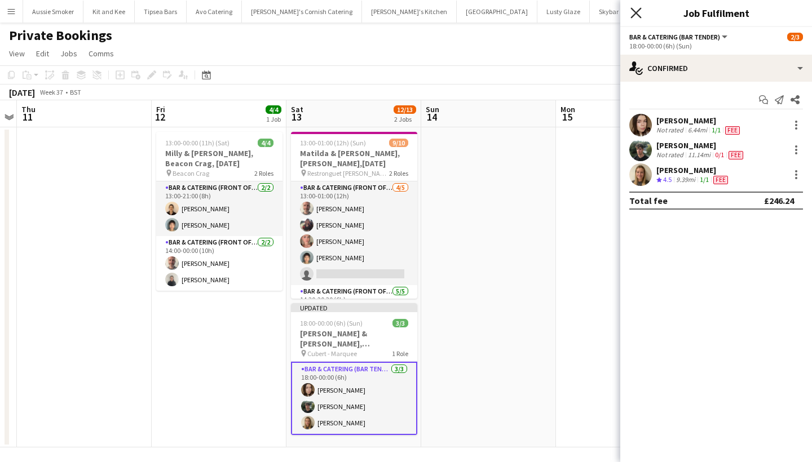
click at [637, 9] on icon "Close pop-in" at bounding box center [635, 12] width 11 height 11
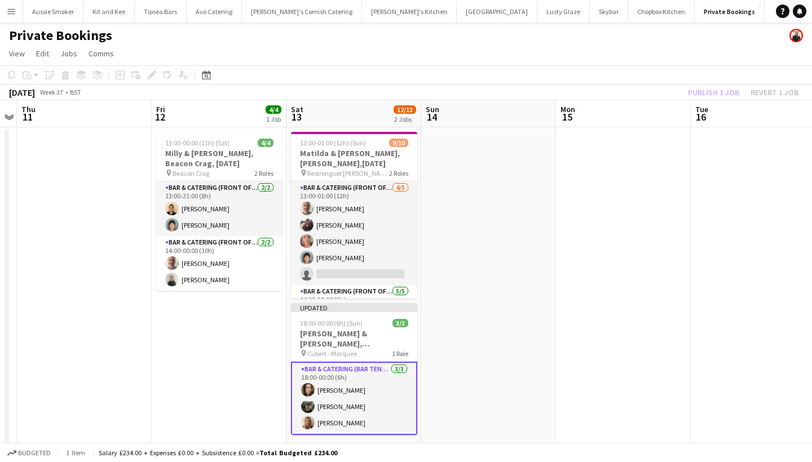
click at [710, 93] on div "Publish 1 job Revert 1 job" at bounding box center [743, 92] width 138 height 15
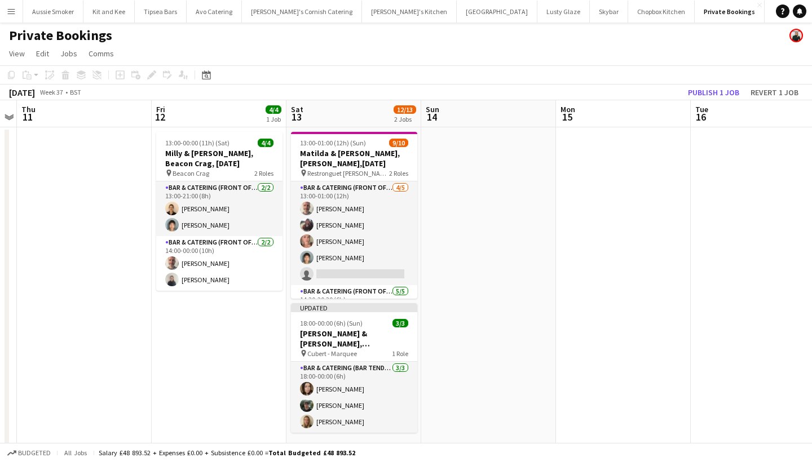
click at [710, 93] on button "Publish 1 job" at bounding box center [713, 92] width 60 height 15
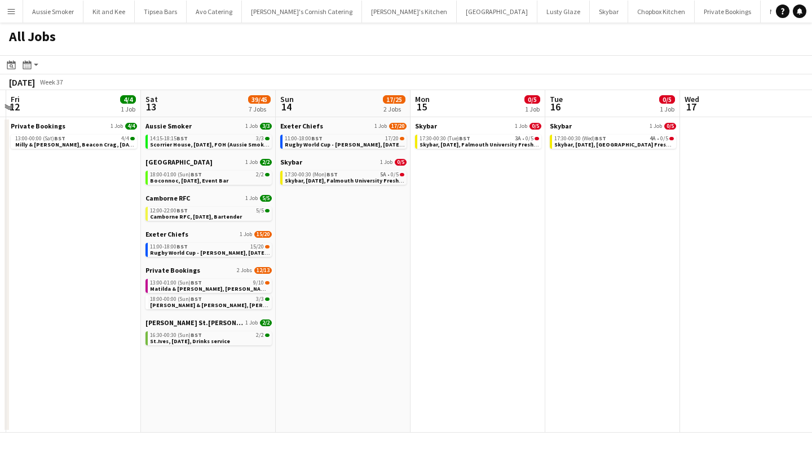
scroll to position [0, 246]
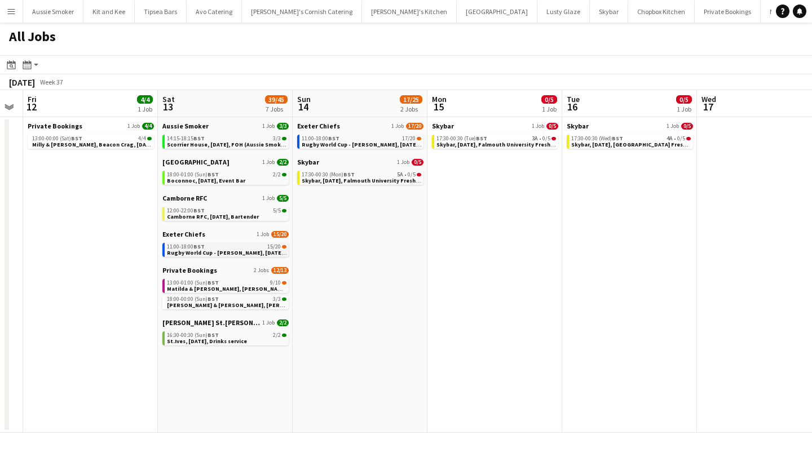
click at [200, 255] on span "Rugby World Cup - [PERSON_NAME], [DATE], Match Day Bar" at bounding box center [246, 252] width 158 height 7
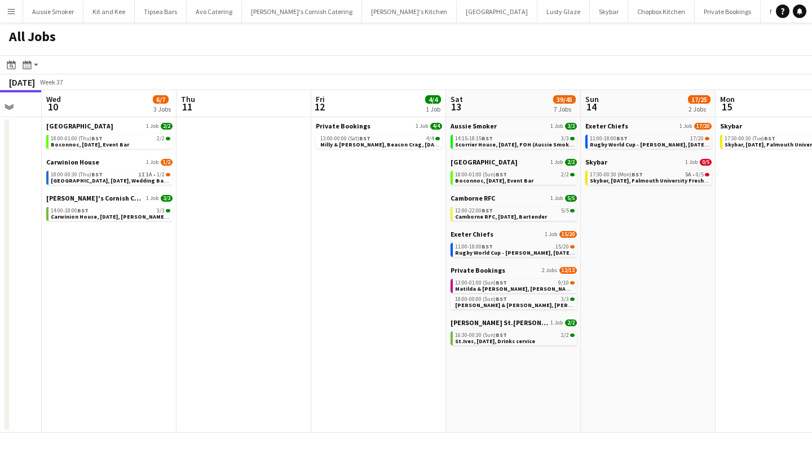
scroll to position [0, 359]
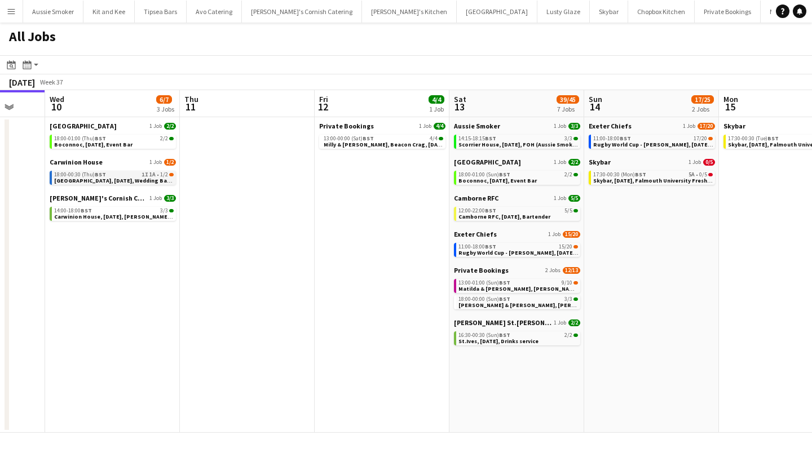
click at [125, 175] on div "18:00-00:30 (Thu) BST 1I 1A • 1/2" at bounding box center [113, 175] width 119 height 6
click at [400, 141] on span "Milly & [PERSON_NAME], Beacon Crag, [DATE]" at bounding box center [385, 144] width 122 height 7
click at [366, 145] on span "Milly & Sam, Beacon Crag, 12th September" at bounding box center [385, 144] width 122 height 7
click at [536, 145] on span "Scorrier House, [DATE], FOH (Aussie Smoker)" at bounding box center [519, 144] width 122 height 7
click at [383, 145] on span "Milly & Sam, Beacon Crag, 12th September" at bounding box center [385, 144] width 122 height 7
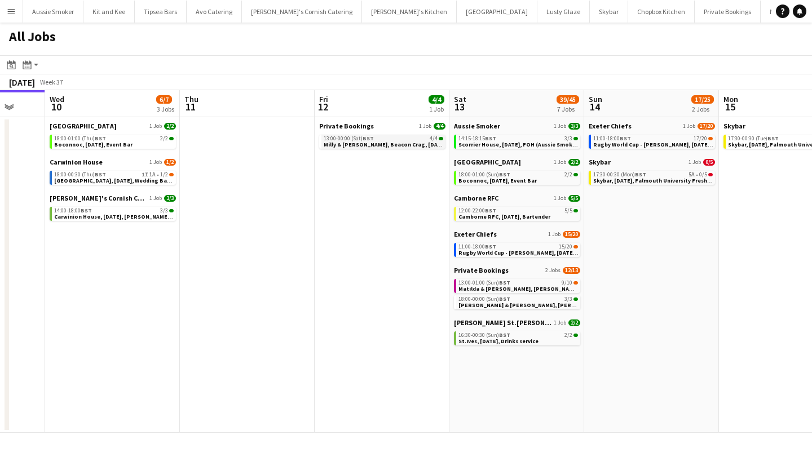
click at [383, 140] on div "13:00-00:00 (Sat) BST 4/4" at bounding box center [383, 139] width 119 height 6
click at [497, 215] on span "Camborne RFC, 13th September, Bartender" at bounding box center [504, 216] width 92 height 7
click at [504, 340] on span "St.Ives, 13th September, Drinks service" at bounding box center [498, 341] width 80 height 7
click at [494, 307] on span "Olivia & James, Cubert, 13th September" at bounding box center [540, 305] width 165 height 7
click at [487, 139] on span "BST" at bounding box center [490, 138] width 11 height 7
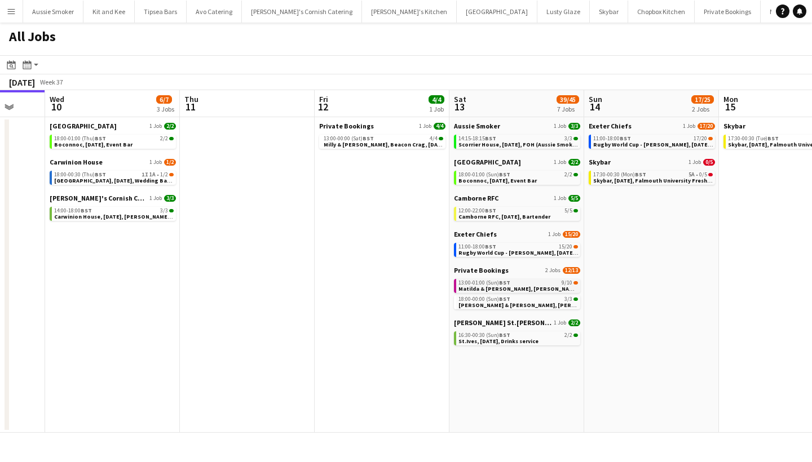
click at [504, 283] on span "BST" at bounding box center [504, 282] width 11 height 7
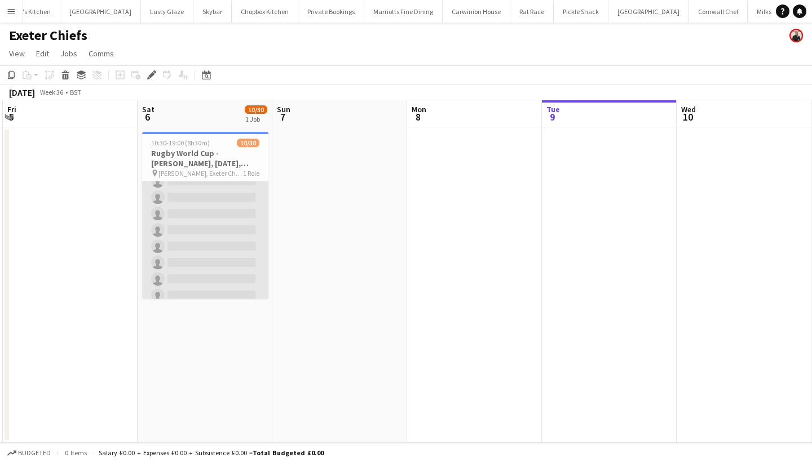
scroll to position [243, 0]
click at [237, 276] on app-card-role "Bar & Catering (Bar Tender) 2I 10/30 10:30-19:00 (8h30m) Shan Brown Imogen Wrig…" at bounding box center [205, 195] width 126 height 512
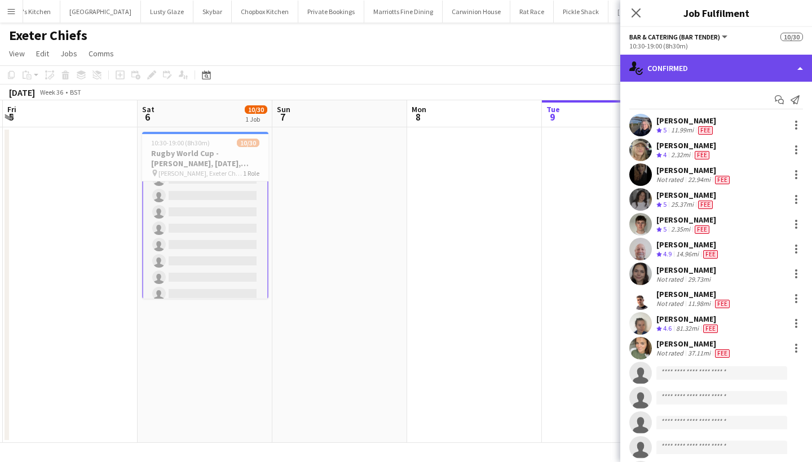
click at [736, 65] on div "single-neutral-actions-check-2 Confirmed" at bounding box center [716, 68] width 192 height 27
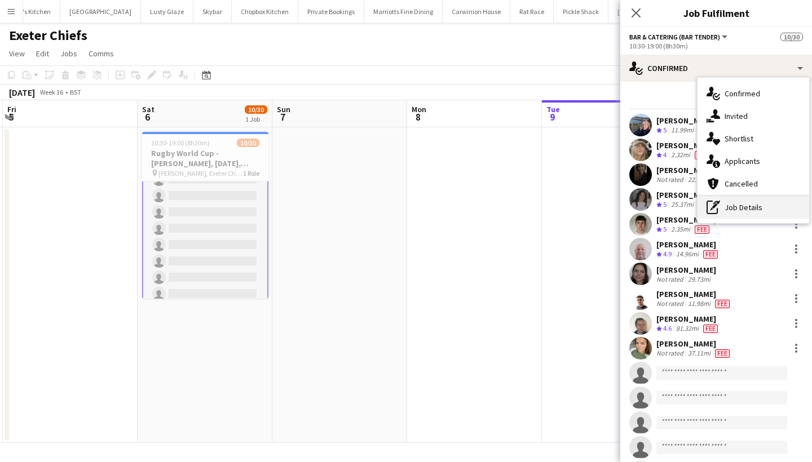
click at [743, 207] on div "pen-write Job Details" at bounding box center [753, 207] width 112 height 23
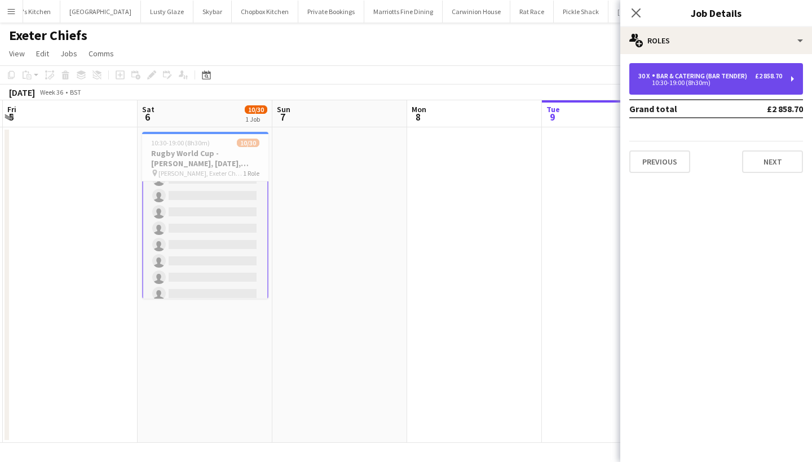
click at [693, 84] on div "10:30-19:00 (8h30m)" at bounding box center [710, 83] width 144 height 6
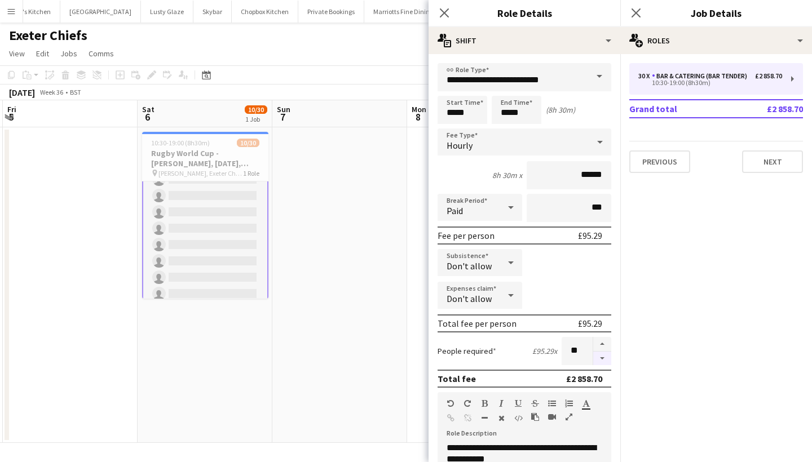
click at [608, 362] on button "button" at bounding box center [602, 359] width 18 height 14
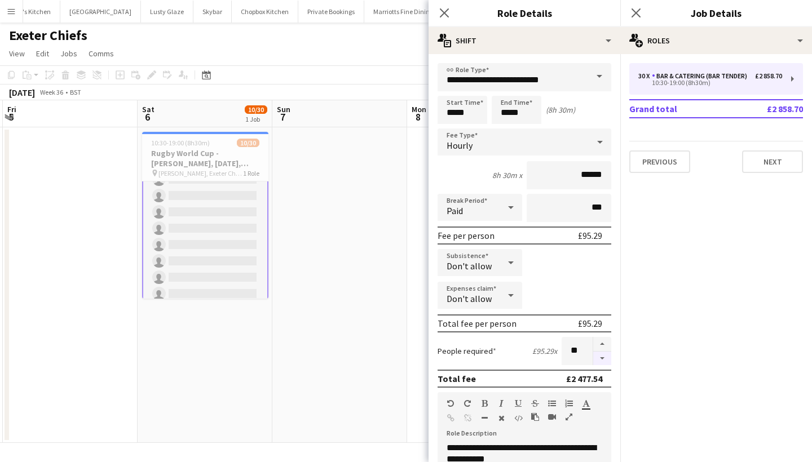
click at [608, 362] on button "button" at bounding box center [602, 359] width 18 height 14
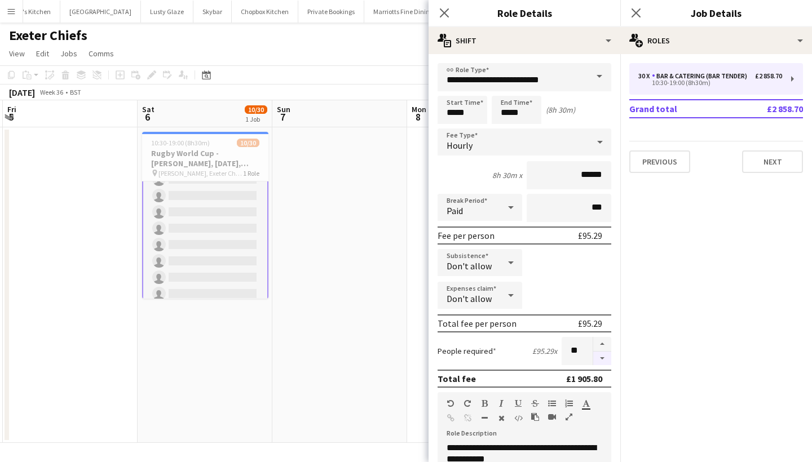
click at [608, 362] on button "button" at bounding box center [602, 359] width 18 height 14
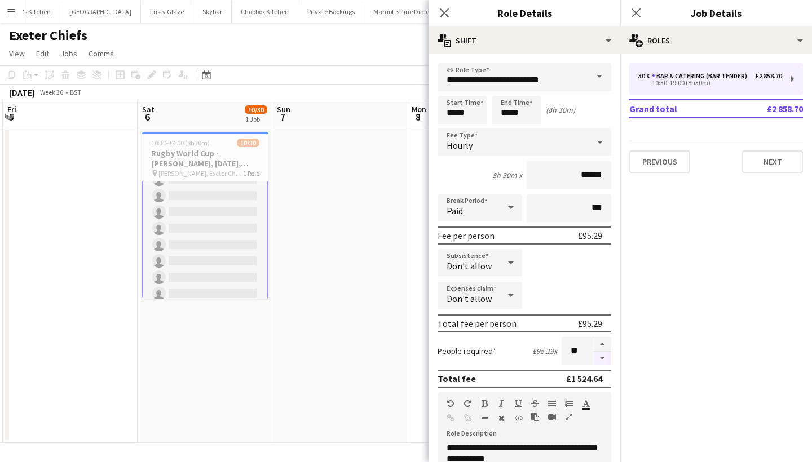
type input "**"
click at [637, 12] on icon "Close pop-in" at bounding box center [635, 12] width 11 height 11
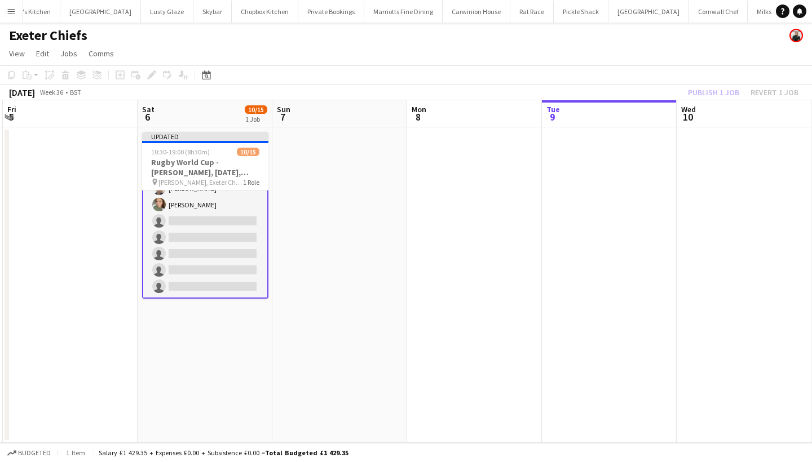
click at [707, 88] on div "Publish 1 job Revert 1 job" at bounding box center [743, 92] width 138 height 15
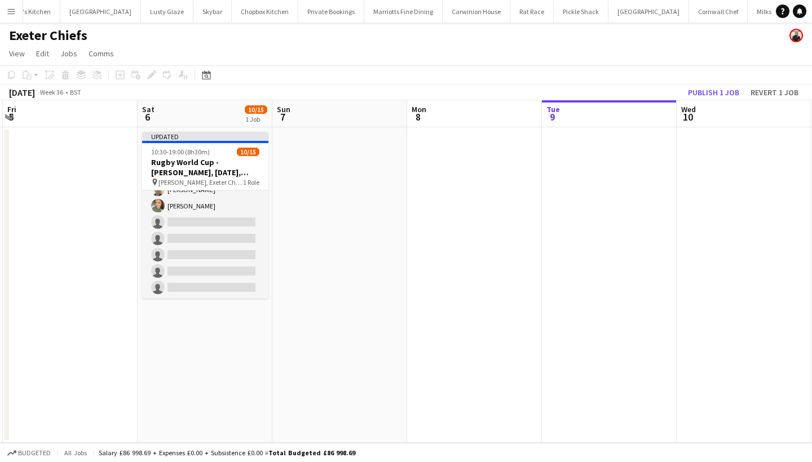
click at [707, 88] on button "Publish 1 job" at bounding box center [713, 92] width 60 height 15
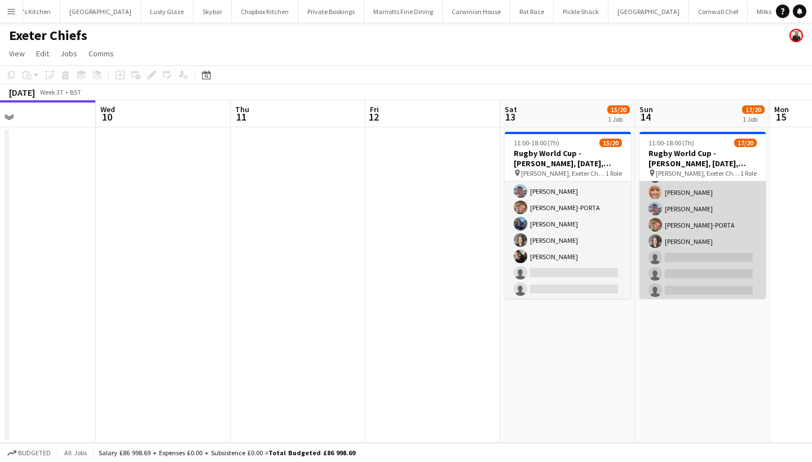
scroll to position [232, 0]
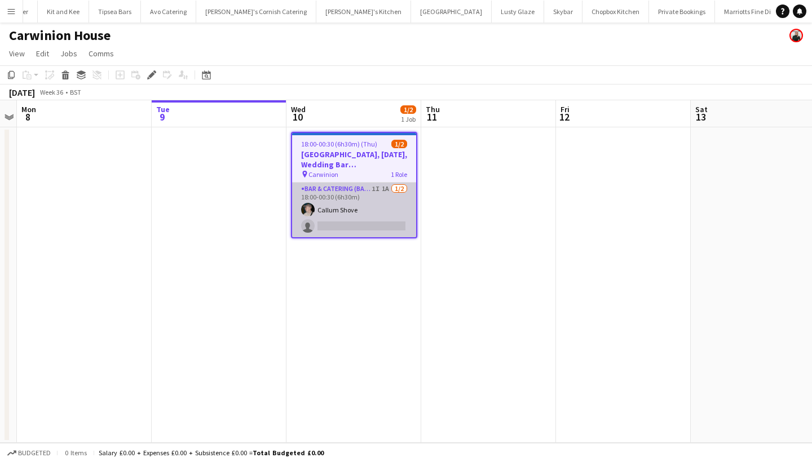
click at [341, 210] on app-card-role "Bar & Catering (Bar Tender) 1I 1A [DATE] 18:00-00:30 (6h30m) Callum Shove singl…" at bounding box center [354, 210] width 124 height 55
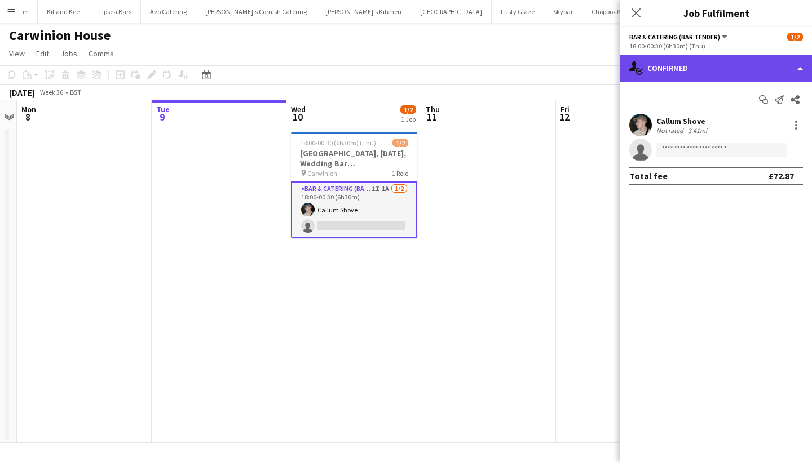
click at [707, 68] on div "single-neutral-actions-check-2 Confirmed" at bounding box center [716, 68] width 192 height 27
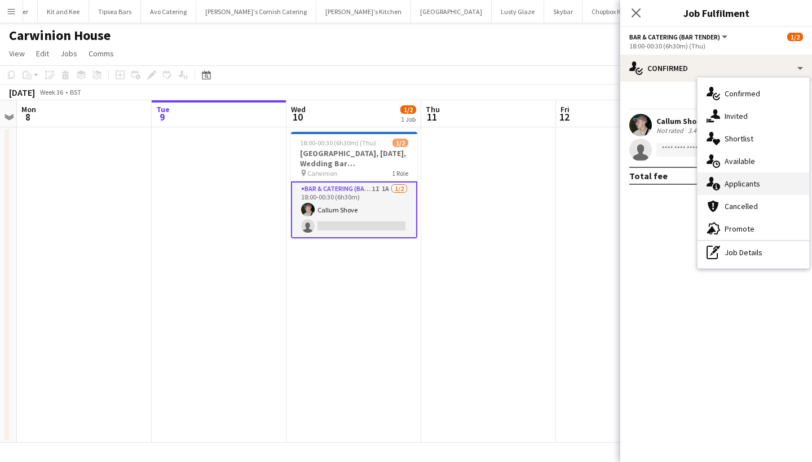
click at [755, 184] on span "Applicants" at bounding box center [742, 184] width 36 height 10
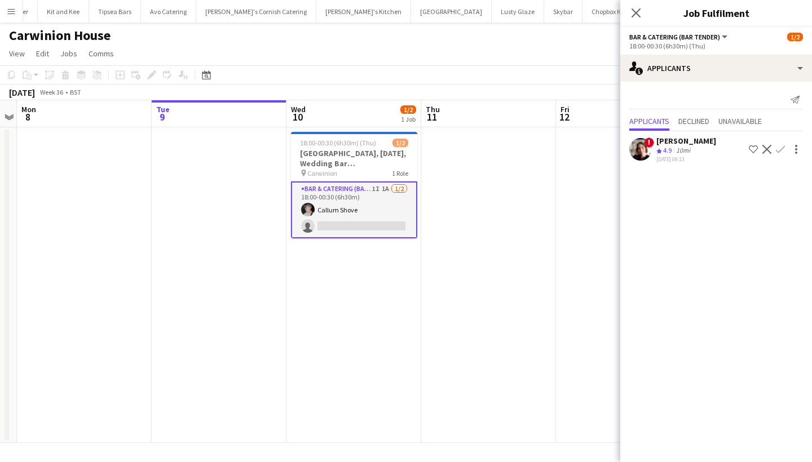
click at [783, 148] on app-icon "Confirm" at bounding box center [780, 149] width 9 height 9
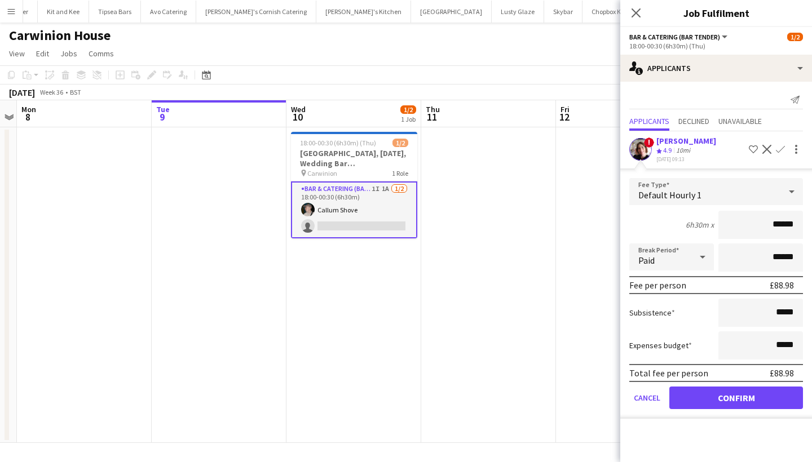
type input "******"
click at [748, 394] on button "Confirm" at bounding box center [736, 398] width 134 height 23
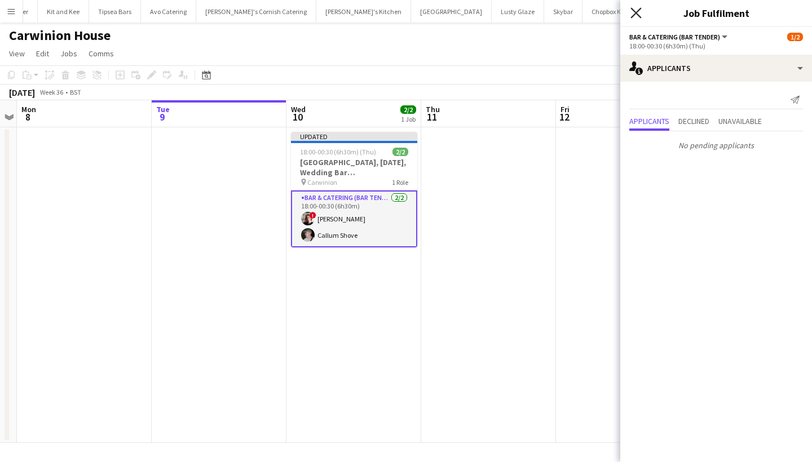
click at [635, 11] on icon "Close pop-in" at bounding box center [635, 12] width 11 height 11
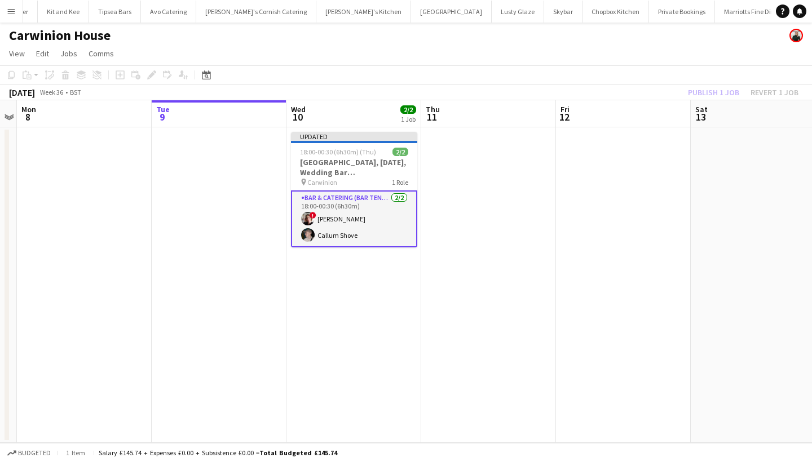
click at [711, 90] on div "Publish 1 job Revert 1 job" at bounding box center [743, 92] width 138 height 15
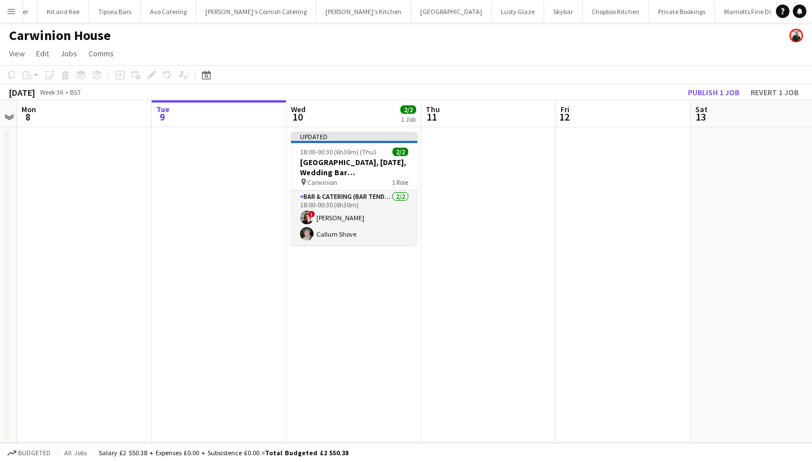
click at [711, 90] on button "Publish 1 job" at bounding box center [713, 92] width 60 height 15
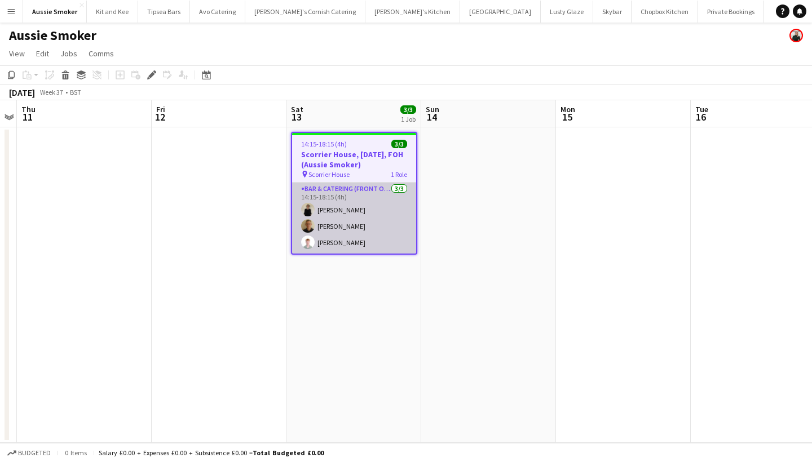
click at [368, 224] on app-card-role "Bar & Catering (Front of House) [DATE] 14:15-18:15 (4h) [PERSON_NAME] [PERSON_N…" at bounding box center [354, 218] width 124 height 71
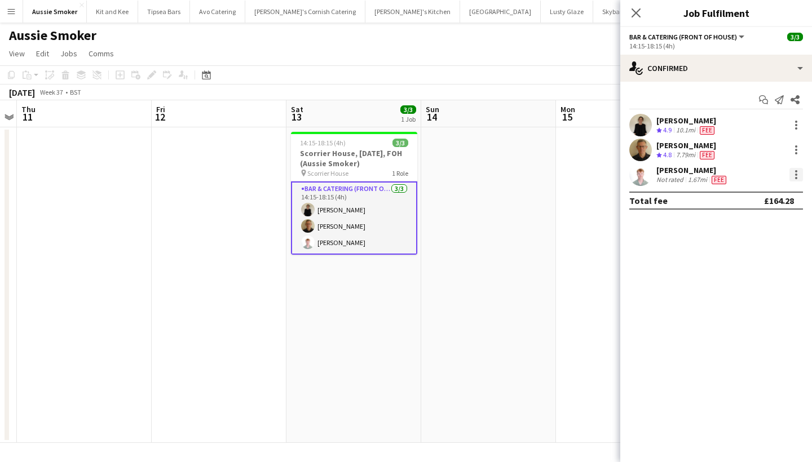
click at [799, 174] on div at bounding box center [796, 175] width 14 height 14
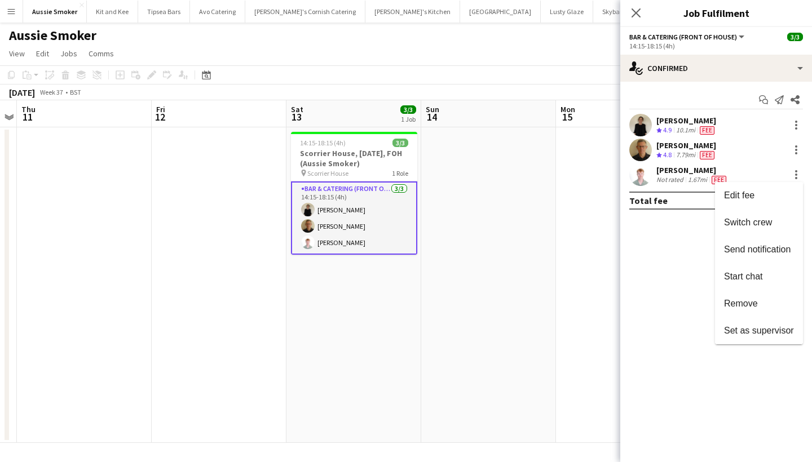
click at [671, 185] on div at bounding box center [406, 231] width 812 height 462
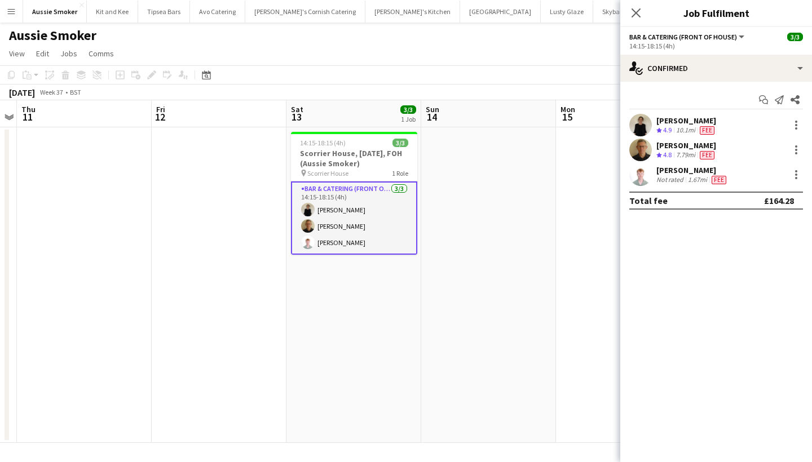
click at [664, 176] on div "Not rated" at bounding box center [670, 179] width 29 height 9
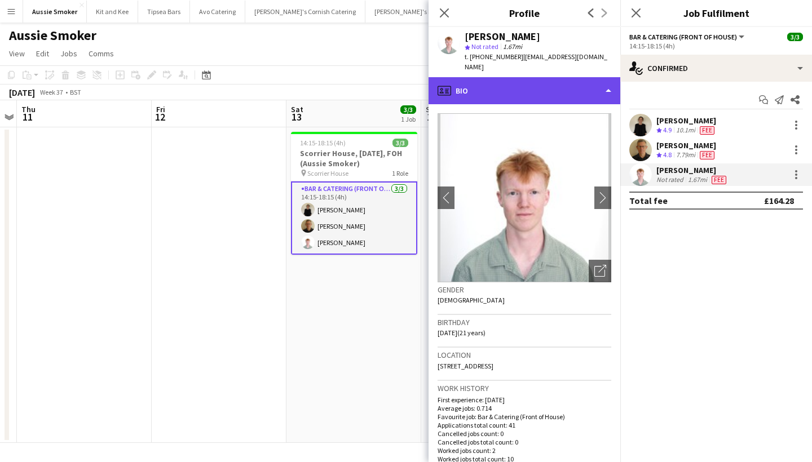
click at [569, 78] on div "profile Bio" at bounding box center [524, 90] width 192 height 27
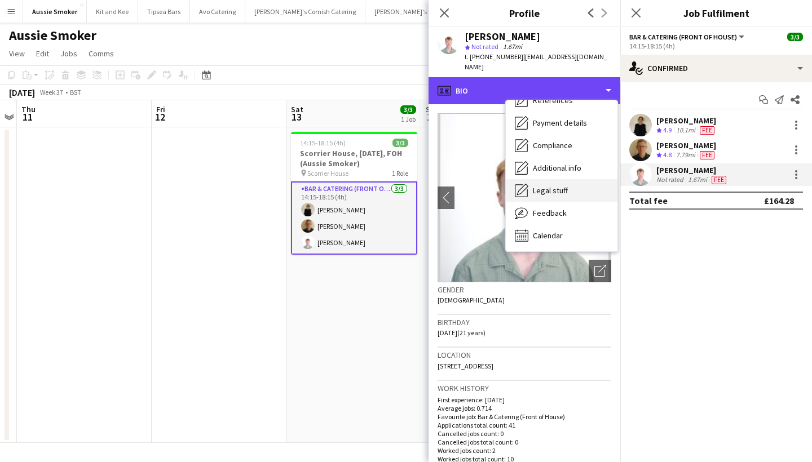
scroll to position [129, 0]
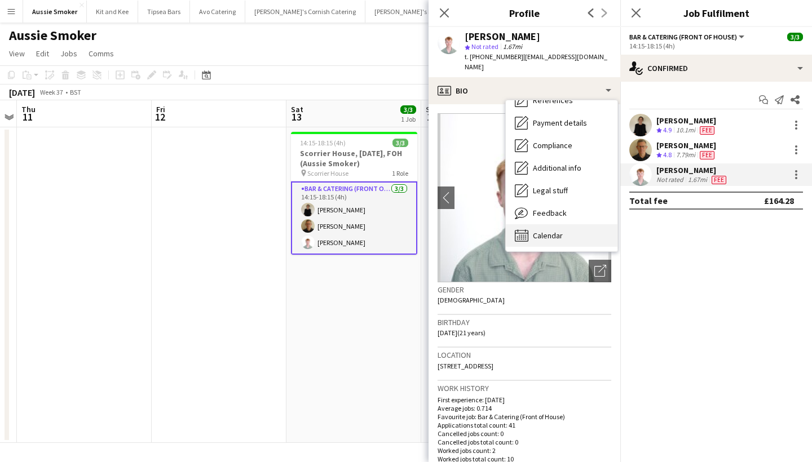
click at [547, 231] on span "Calendar" at bounding box center [548, 236] width 30 height 10
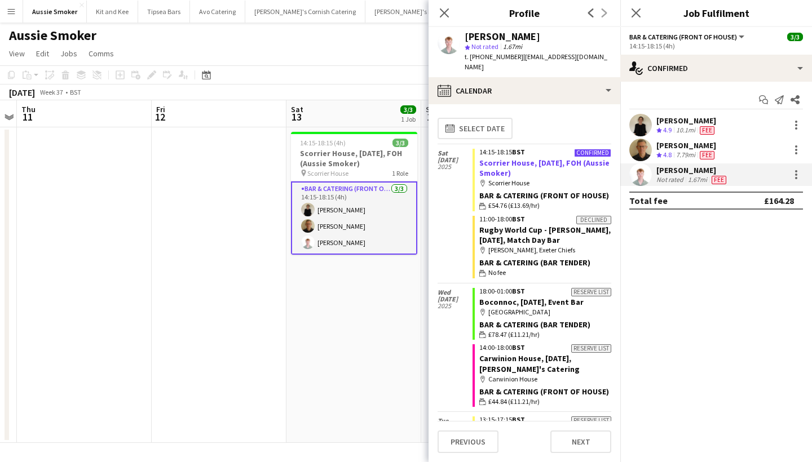
click at [503, 161] on link "Scorrier House, [DATE], FOH (Aussie Smoker)" at bounding box center [544, 168] width 130 height 20
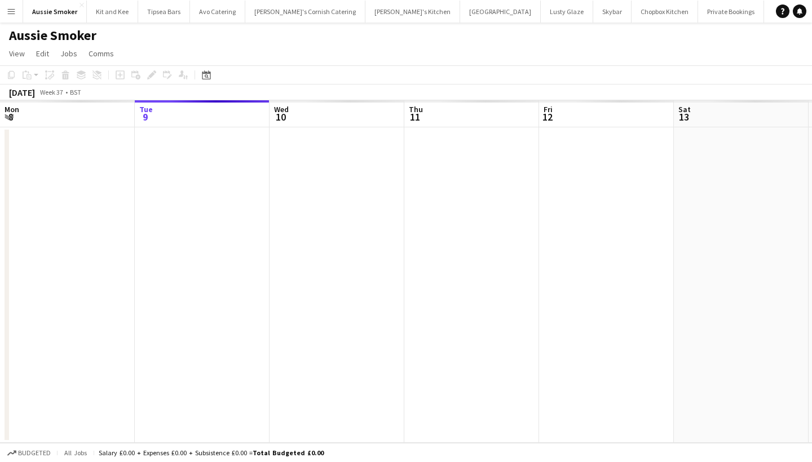
scroll to position [0, 387]
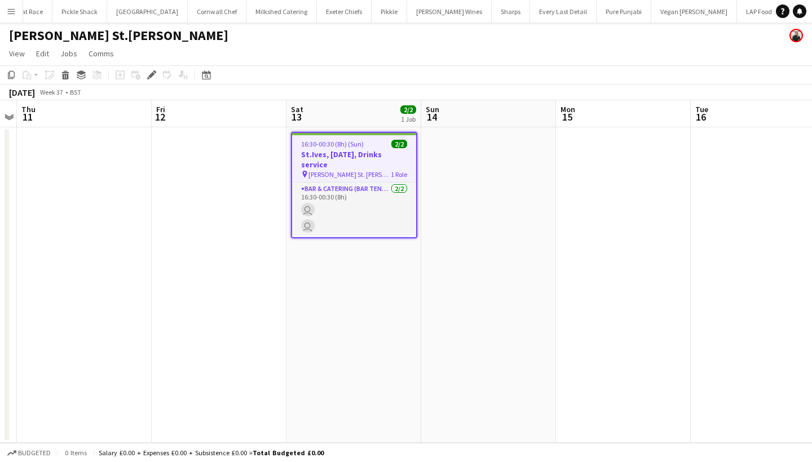
scroll to position [0, 899]
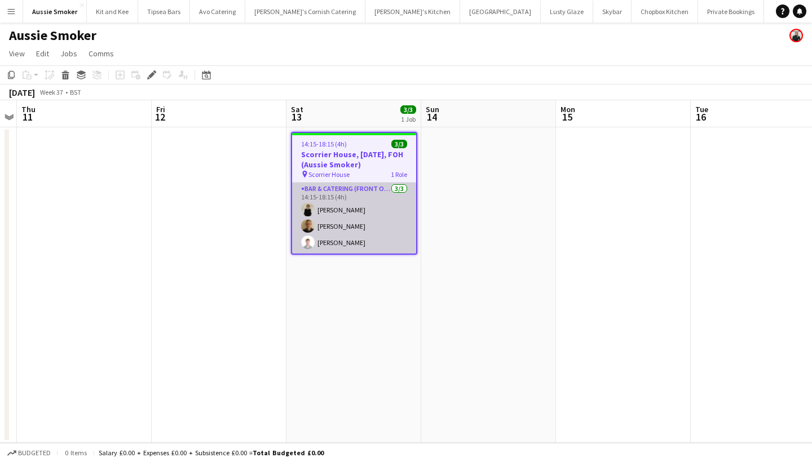
click at [377, 219] on app-card-role "Bar & Catering (Front of House) [DATE] 14:15-18:15 (4h) [PERSON_NAME] [PERSON_N…" at bounding box center [354, 218] width 124 height 71
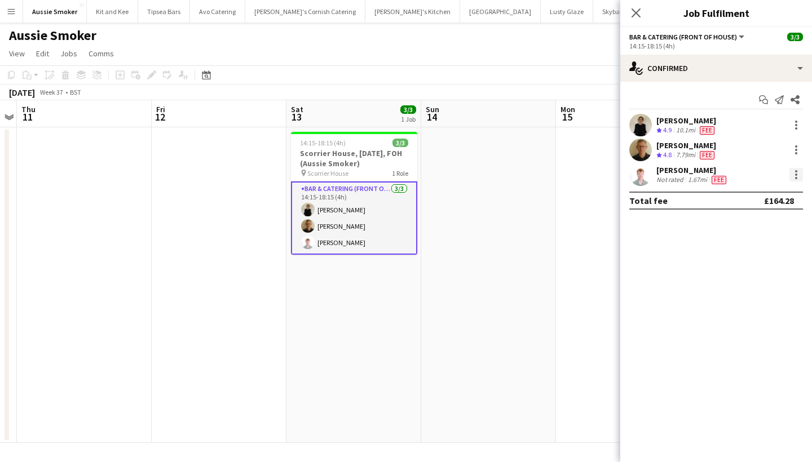
click at [793, 177] on div at bounding box center [796, 175] width 14 height 14
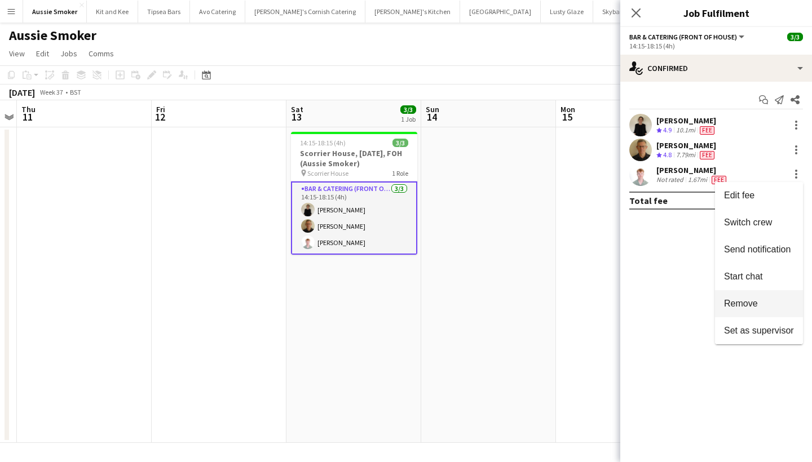
click at [749, 303] on span "Remove" at bounding box center [741, 304] width 34 height 10
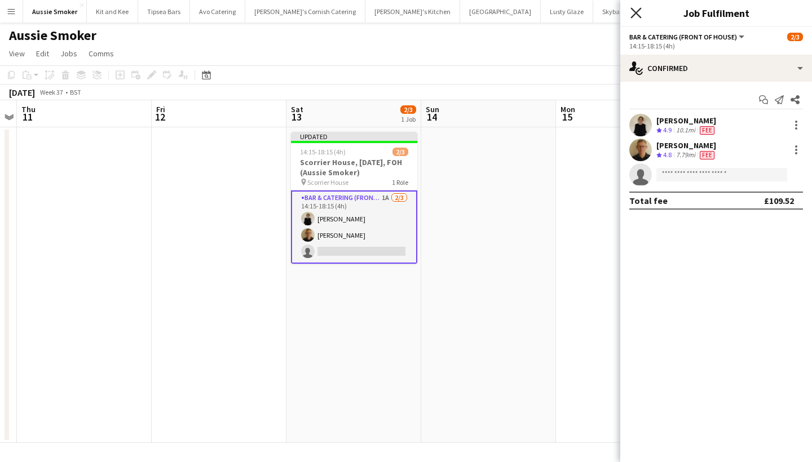
click at [634, 17] on icon "Close pop-in" at bounding box center [635, 12] width 11 height 11
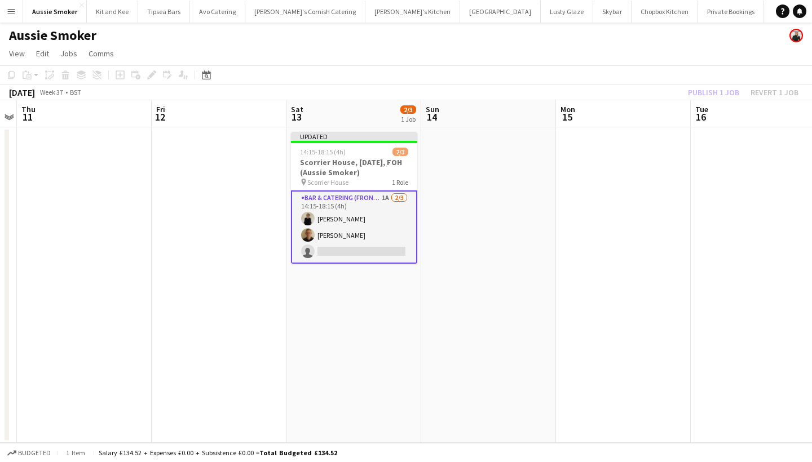
click at [704, 87] on div "Publish 1 job Revert 1 job" at bounding box center [743, 92] width 138 height 15
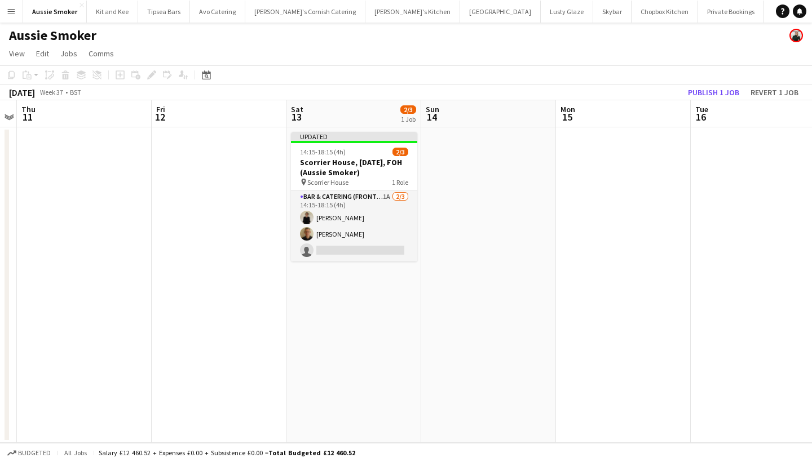
click at [704, 87] on button "Publish 1 job" at bounding box center [713, 92] width 60 height 15
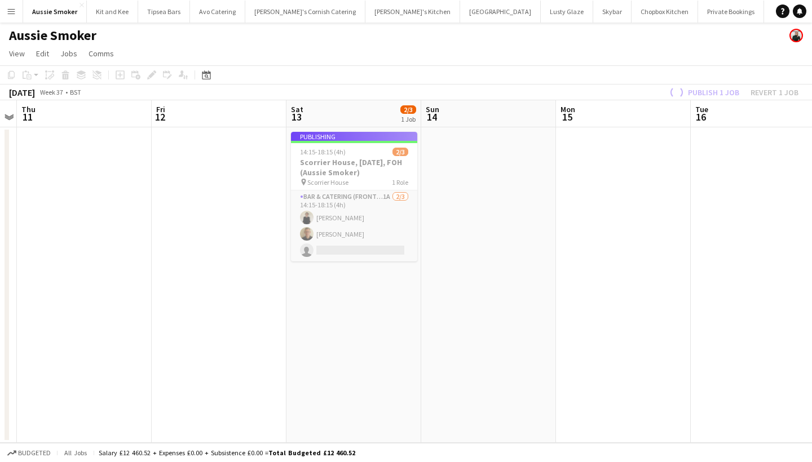
click at [361, 226] on app-card-role "Bar & Catering (Front of House) 1A 2/3 14:15-18:15 (4h) Nikki Coleman Stephen T…" at bounding box center [354, 226] width 126 height 71
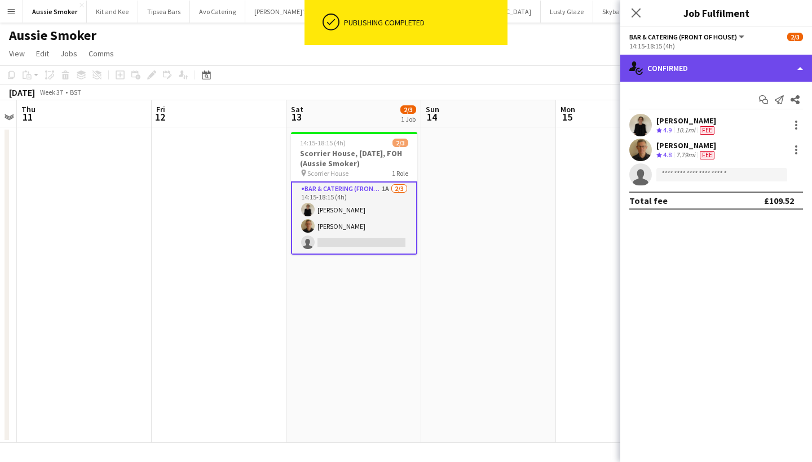
click at [668, 69] on div "single-neutral-actions-check-2 Confirmed" at bounding box center [716, 68] width 192 height 27
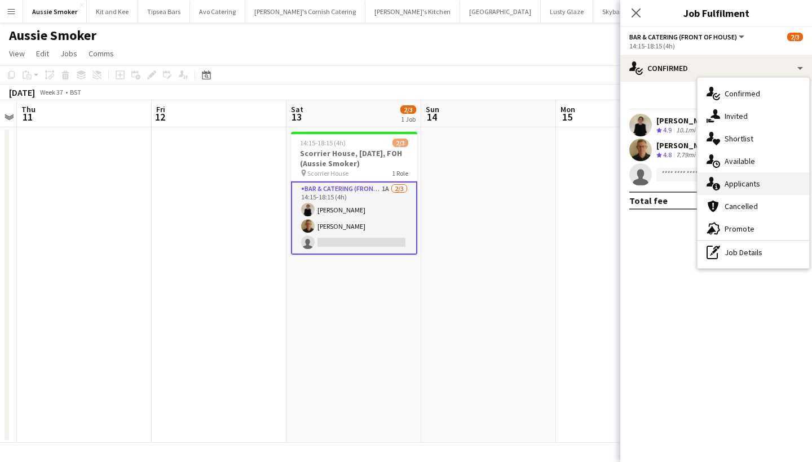
click at [732, 185] on span "Applicants" at bounding box center [742, 184] width 36 height 10
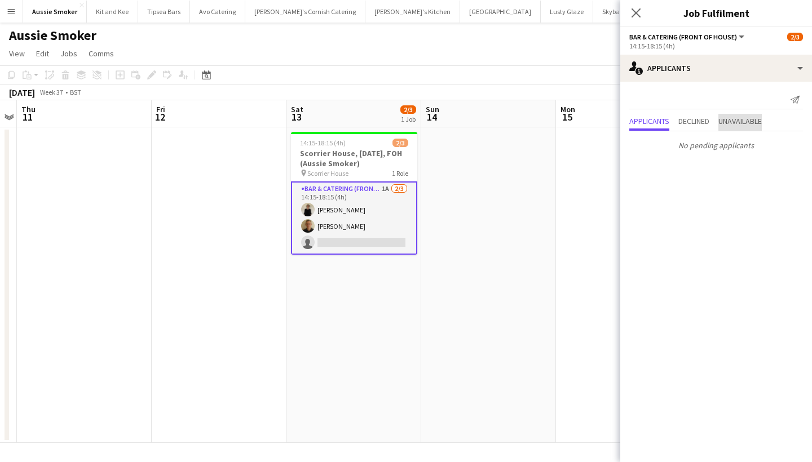
click at [746, 123] on span "Unavailable" at bounding box center [739, 121] width 43 height 8
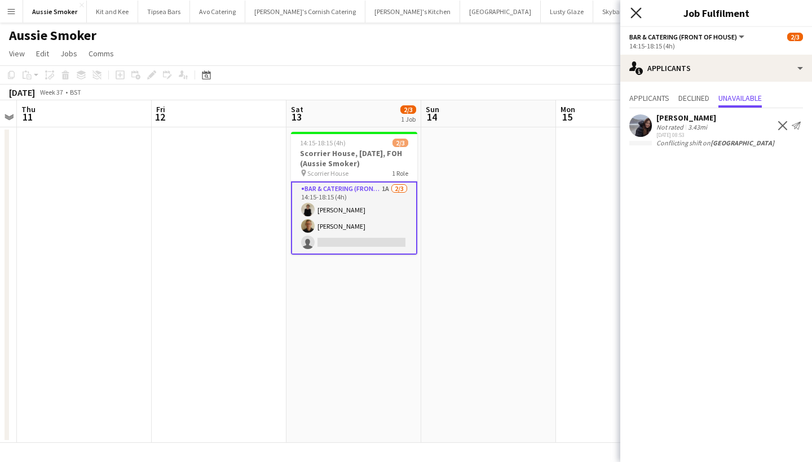
click at [636, 10] on icon "Close pop-in" at bounding box center [635, 12] width 11 height 11
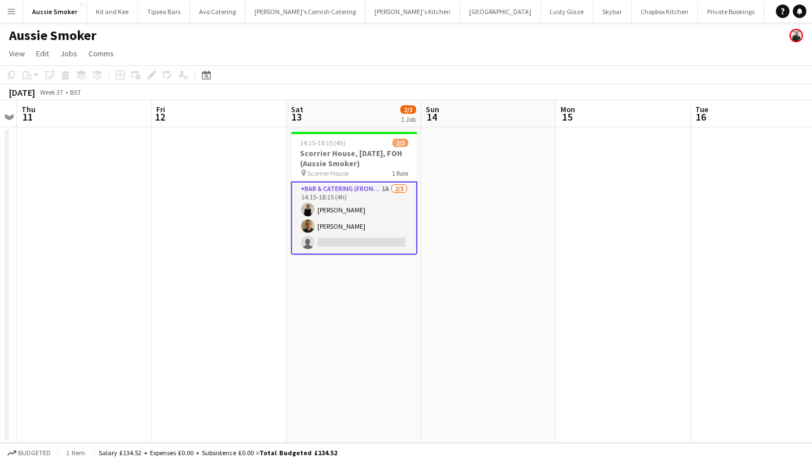
click at [365, 237] on app-card-role "Bar & Catering (Front of House) 1A 2/3 14:15-18:15 (4h) Nikki Coleman Stephen T…" at bounding box center [354, 217] width 126 height 73
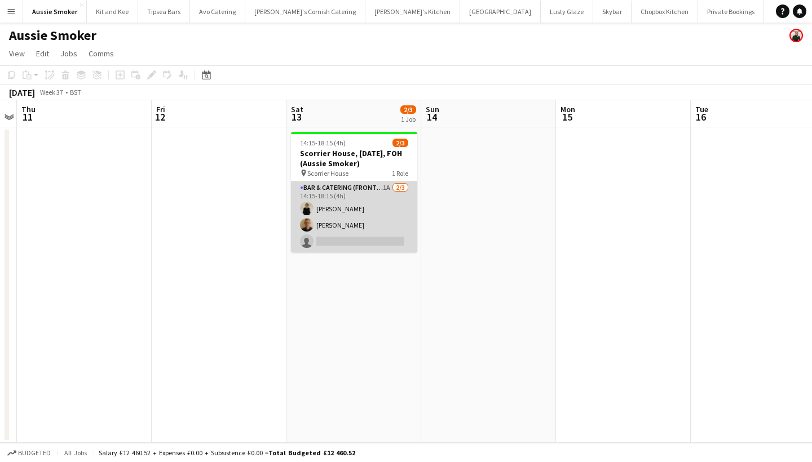
click at [388, 231] on app-card-role "Bar & Catering (Front of House) 1A 2/3 14:15-18:15 (4h) Nikki Coleman Stephen T…" at bounding box center [354, 216] width 126 height 71
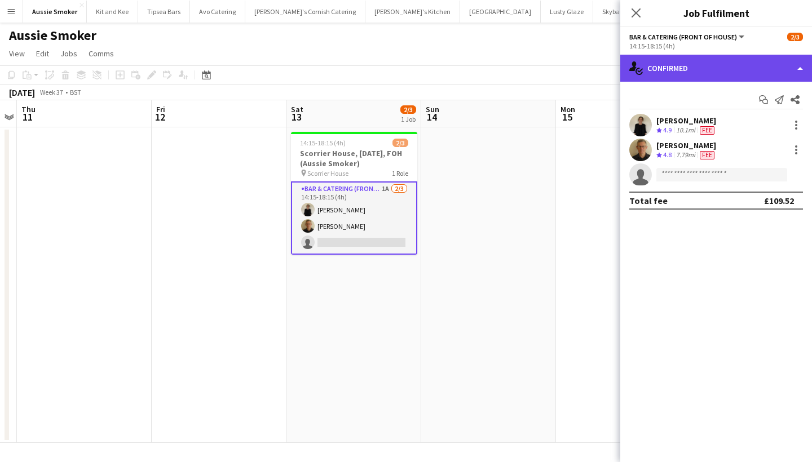
click at [694, 70] on div "single-neutral-actions-check-2 Confirmed" at bounding box center [716, 68] width 192 height 27
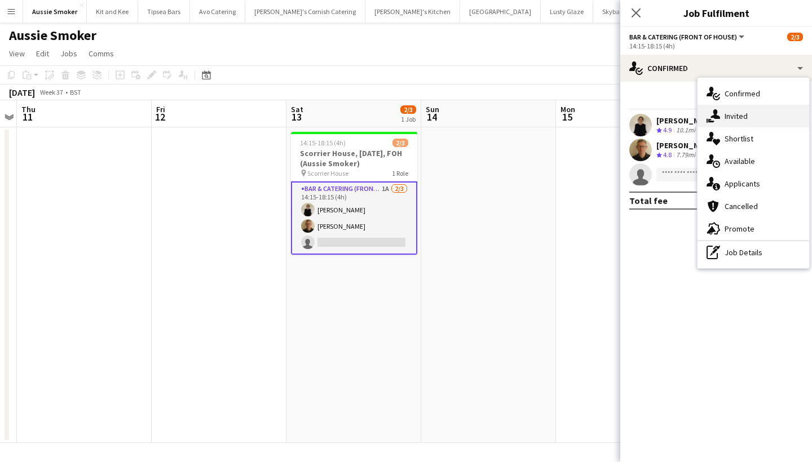
click at [724, 110] on div "single-neutral-actions-share-1 Invited" at bounding box center [753, 116] width 112 height 23
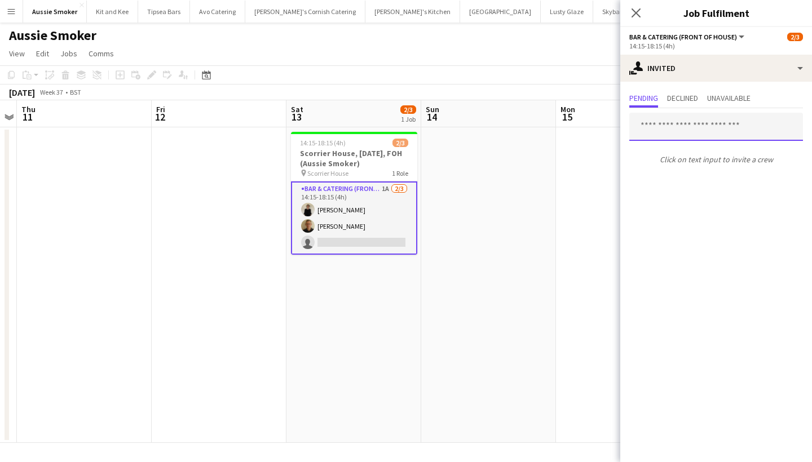
click at [672, 128] on input "text" at bounding box center [716, 127] width 174 height 28
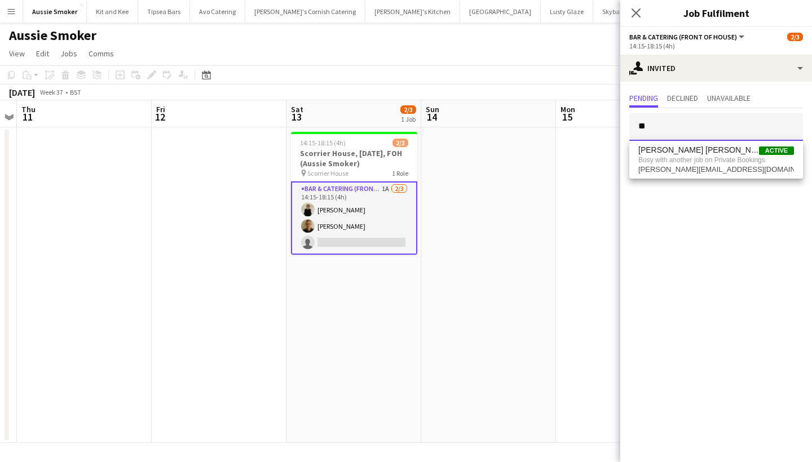
type input "*"
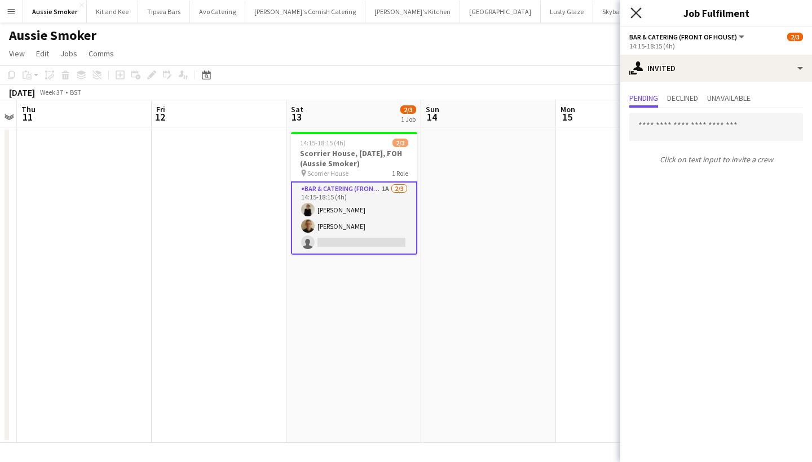
click at [641, 12] on icon "Close pop-in" at bounding box center [635, 12] width 11 height 11
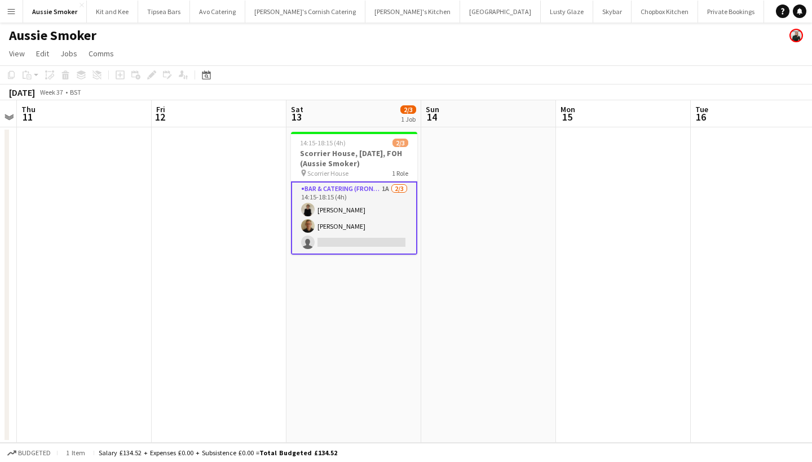
click at [367, 224] on app-card-role "Bar & Catering (Front of House) 1A 2/3 14:15-18:15 (4h) Nikki Coleman Stephen T…" at bounding box center [354, 217] width 126 height 73
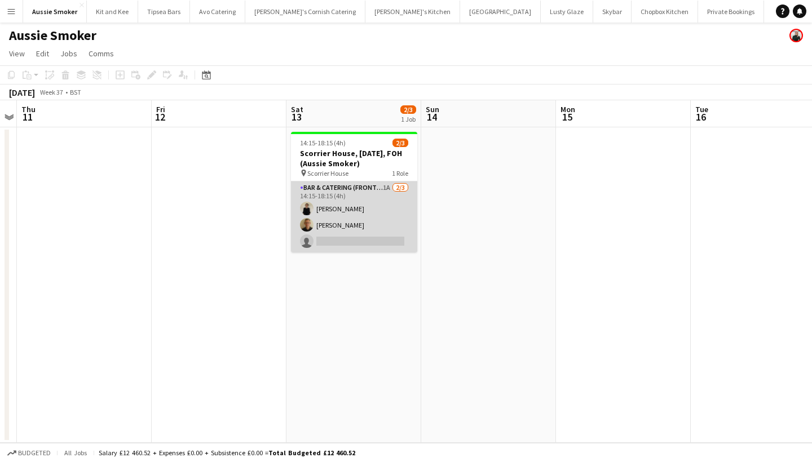
click at [385, 207] on app-card-role "Bar & Catering (Front of House) 1A 2/3 14:15-18:15 (4h) Nikki Coleman Stephen T…" at bounding box center [354, 216] width 126 height 71
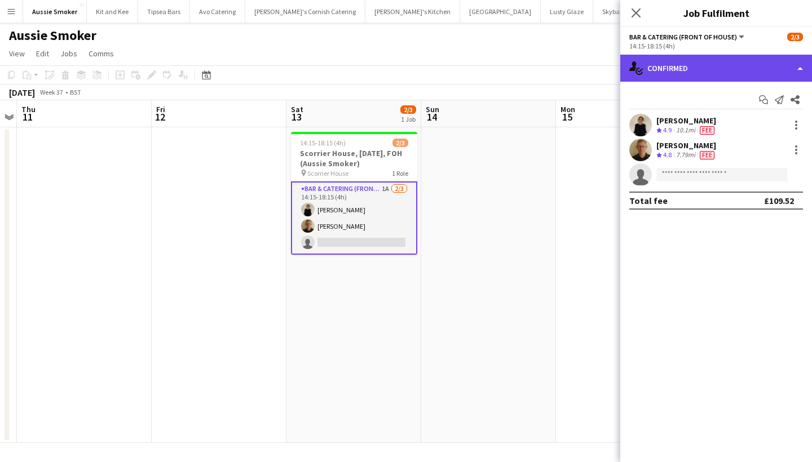
click at [671, 70] on div "single-neutral-actions-check-2 Confirmed" at bounding box center [716, 68] width 192 height 27
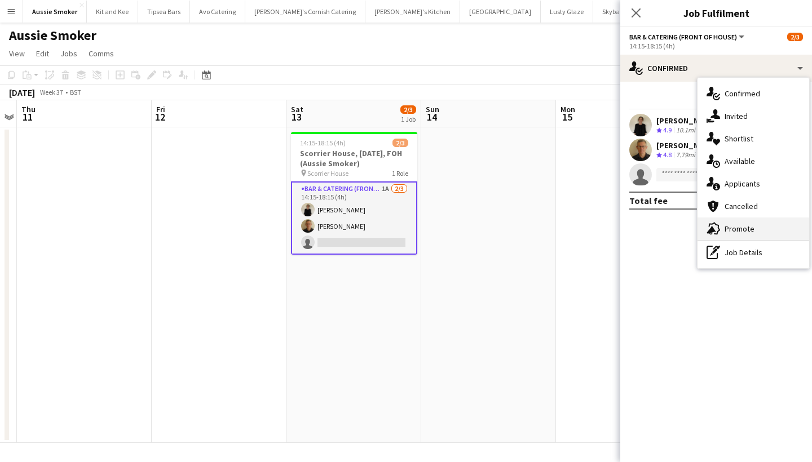
click at [744, 227] on span "Promote" at bounding box center [739, 229] width 30 height 10
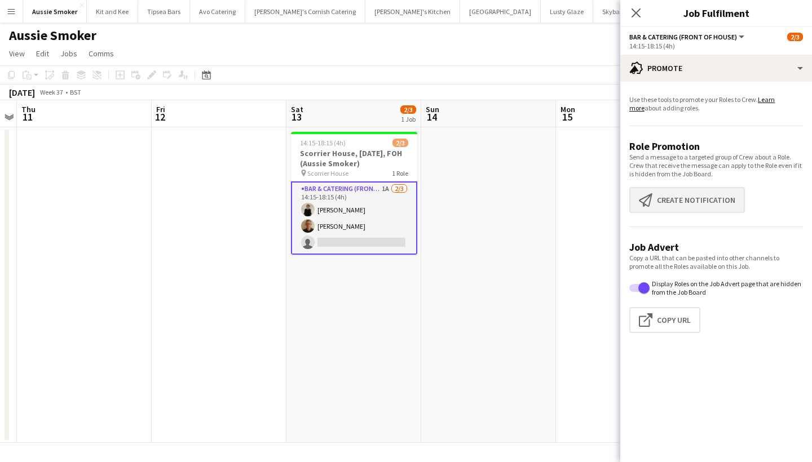
click at [710, 206] on button "Create notification Create notification" at bounding box center [687, 200] width 116 height 26
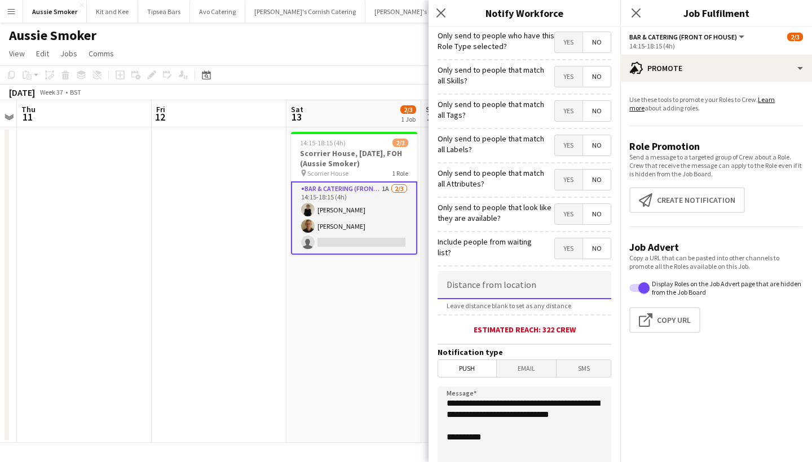
click at [521, 291] on input at bounding box center [524, 285] width 174 height 28
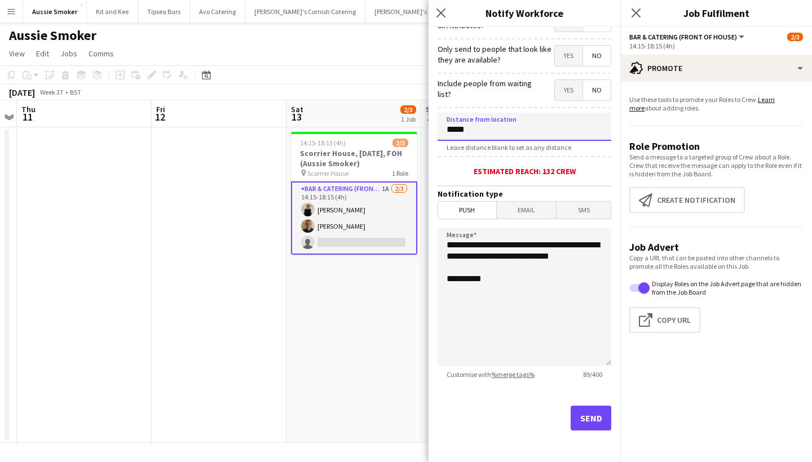
scroll to position [158, 0]
type input "*****"
click at [586, 422] on button "Send" at bounding box center [590, 418] width 41 height 25
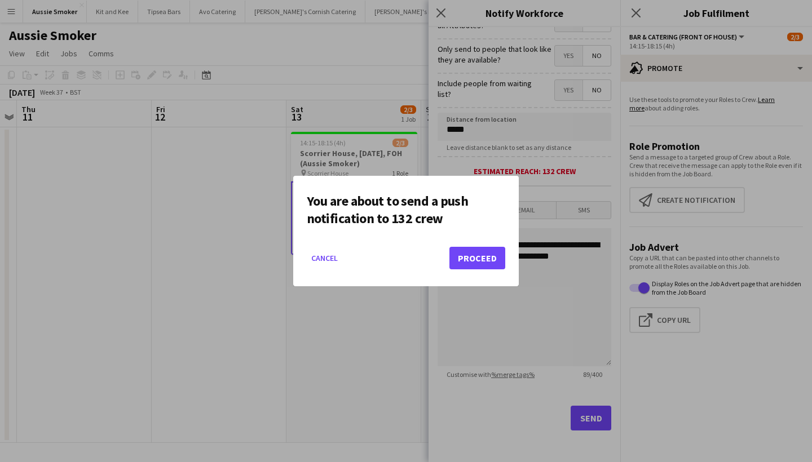
click at [475, 254] on button "Proceed" at bounding box center [477, 258] width 56 height 23
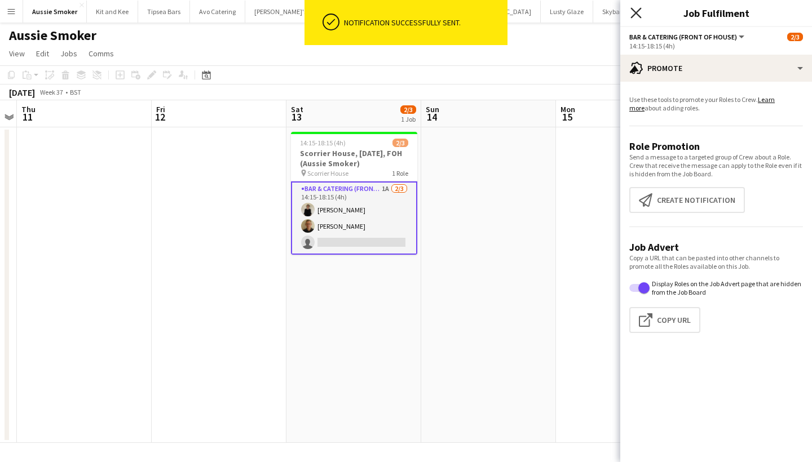
click at [634, 11] on icon at bounding box center [635, 12] width 11 height 11
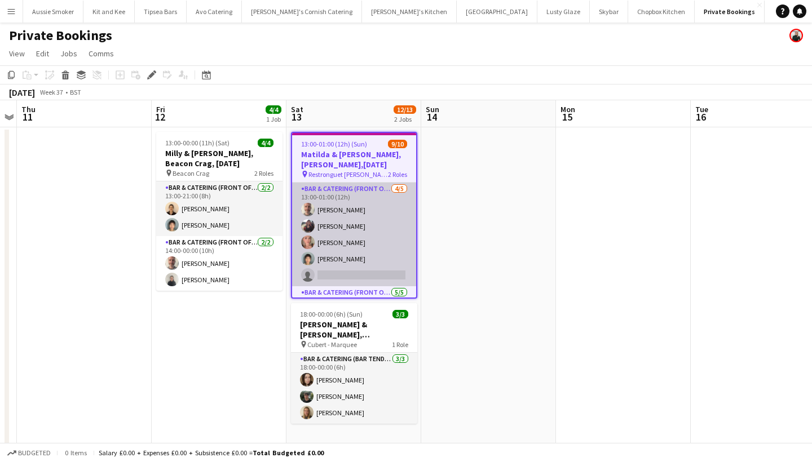
click at [374, 234] on app-card-role "Bar & Catering (Front of House) [DATE] 13:00-01:00 (12h) [PERSON_NAME] [PERSON_…" at bounding box center [354, 235] width 124 height 104
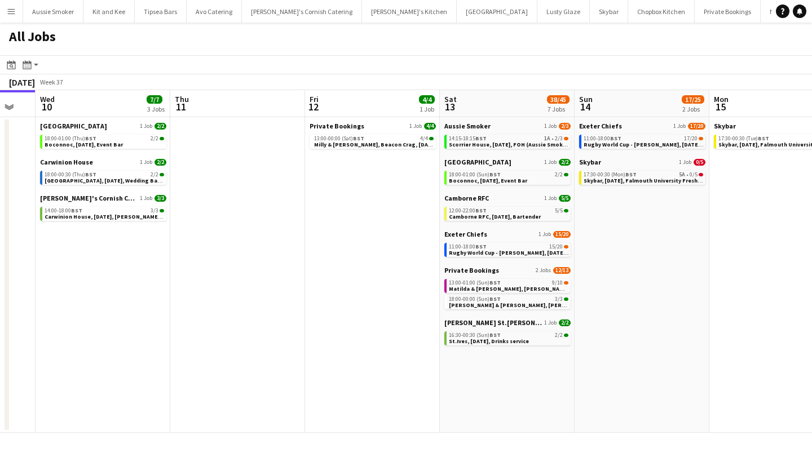
scroll to position [0, 504]
click at [532, 250] on span "Rugby World Cup - [PERSON_NAME], [DATE], Match Day Bar" at bounding box center [527, 252] width 158 height 7
click at [488, 338] on span "St.Ives, [DATE], Drinks service" at bounding box center [488, 341] width 80 height 7
click at [483, 305] on span "[PERSON_NAME] & [PERSON_NAME], [PERSON_NAME], [DATE]" at bounding box center [530, 305] width 165 height 7
click at [499, 286] on span "Matilda & [PERSON_NAME], [PERSON_NAME],[DATE]" at bounding box center [518, 288] width 140 height 7
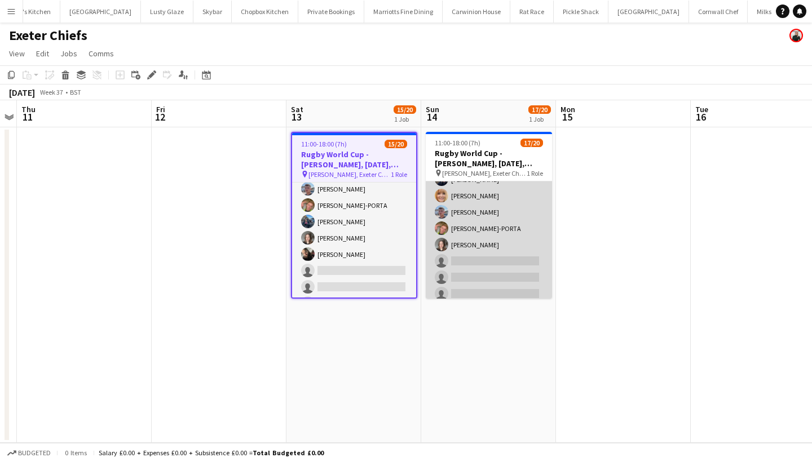
scroll to position [232, 0]
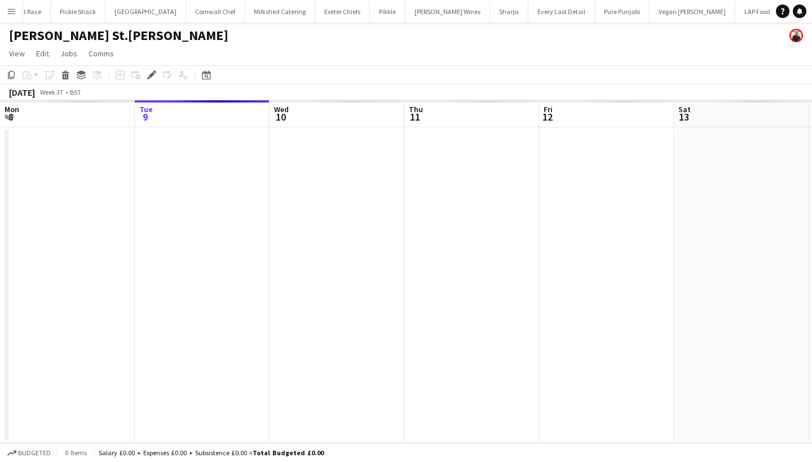
scroll to position [0, 387]
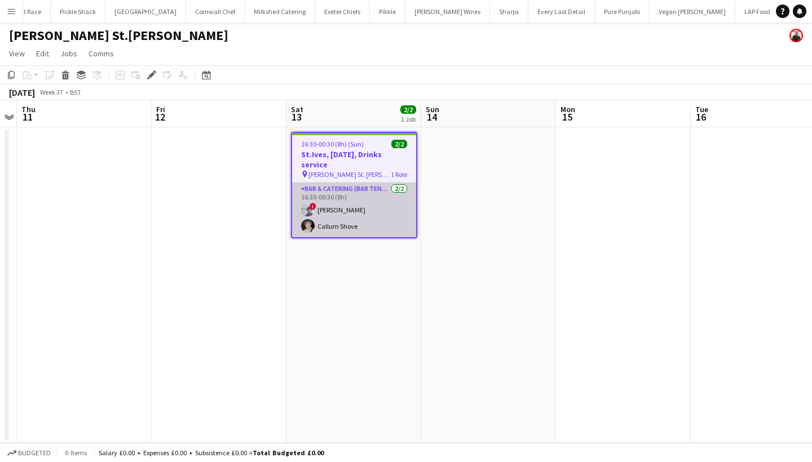
click at [347, 209] on app-card-role "Bar & Catering (Bar Tender) [DATE] 16:30-00:30 (8h) ! [PERSON_NAME] Callum Shove" at bounding box center [354, 210] width 124 height 55
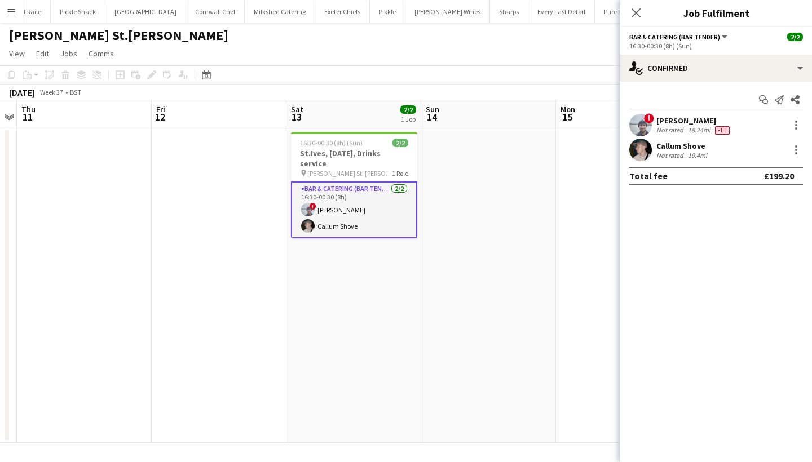
click at [677, 144] on div "Callum Shove" at bounding box center [682, 146] width 53 height 10
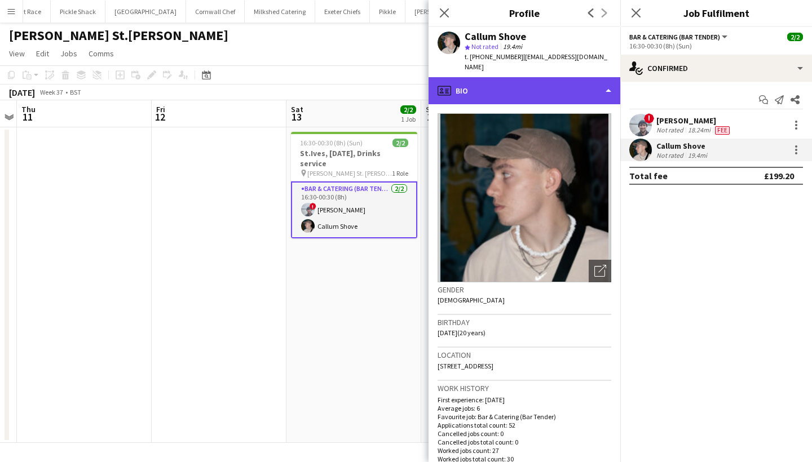
click at [533, 82] on div "profile Bio" at bounding box center [524, 90] width 192 height 27
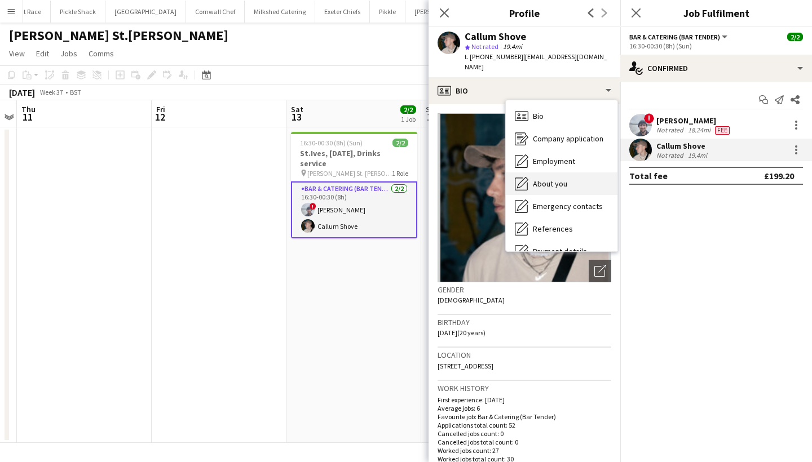
click at [557, 179] on span "About you" at bounding box center [550, 184] width 34 height 10
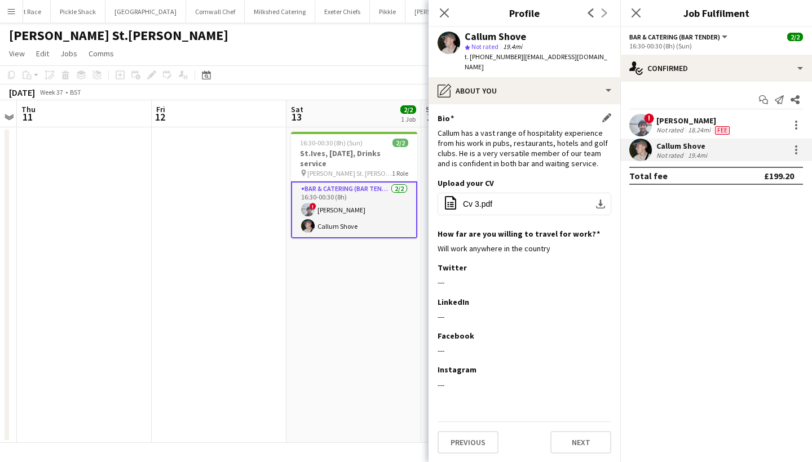
drag, startPoint x: 440, startPoint y: 124, endPoint x: 572, endPoint y: 164, distance: 137.8
click at [572, 164] on div "Bio Edit this field Callum has a vast range of hospitality experience from his …" at bounding box center [524, 145] width 174 height 65
drag, startPoint x: 598, startPoint y: 157, endPoint x: 439, endPoint y: 121, distance: 163.5
click at [439, 128] on div "Callum has a vast range of hospitality experience from his work in pubs, restau…" at bounding box center [524, 148] width 174 height 41
copy div "Callum has a vast range of hospitality experience from his work in pubs, restau…"
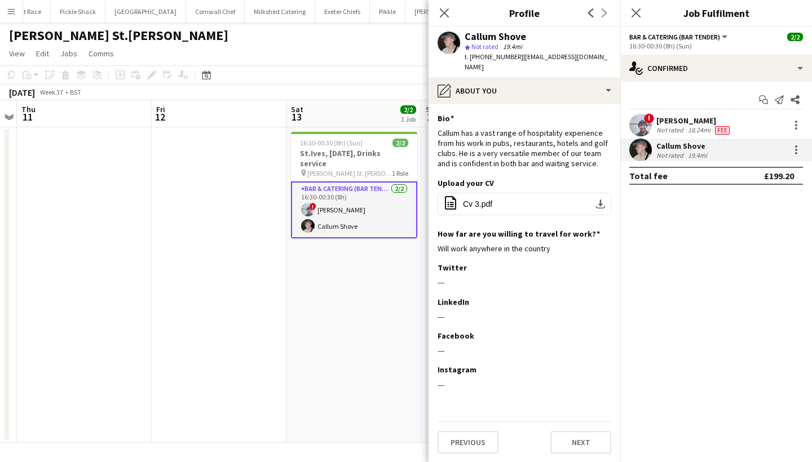
click at [675, 124] on div "[PERSON_NAME]" at bounding box center [694, 121] width 76 height 10
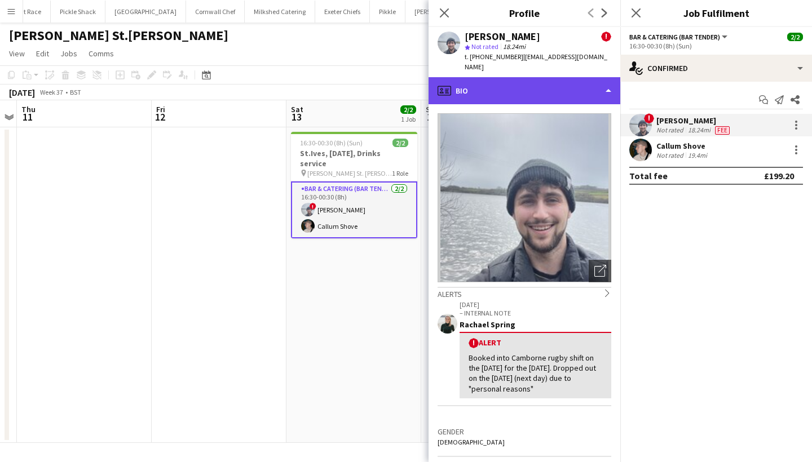
click at [513, 78] on div "profile Bio" at bounding box center [524, 90] width 192 height 27
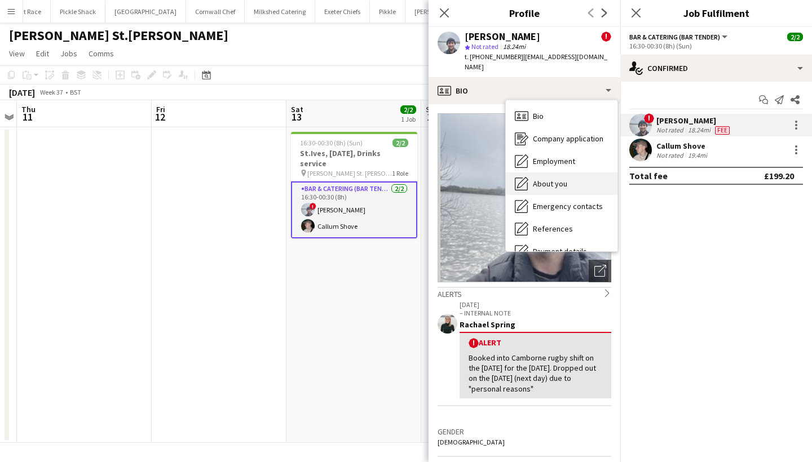
click at [554, 179] on span "About you" at bounding box center [550, 184] width 34 height 10
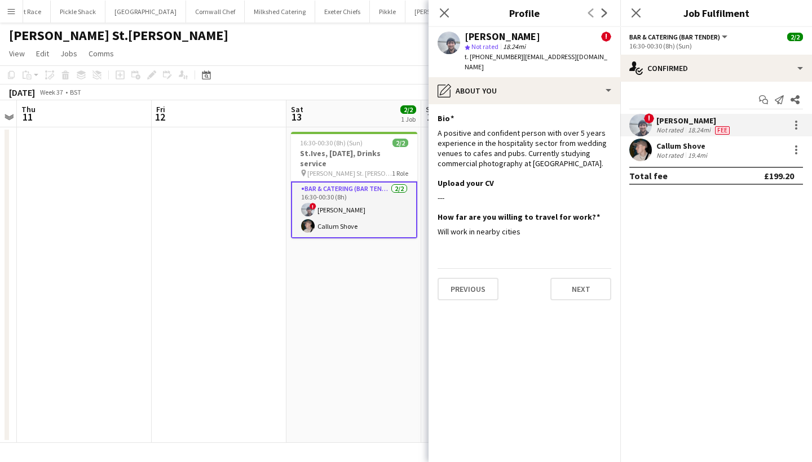
drag, startPoint x: 436, startPoint y: 120, endPoint x: 614, endPoint y: 152, distance: 180.9
click at [614, 152] on app-section-data-types "Bio Edit this field A positive and confident person with over 5 years experienc…" at bounding box center [524, 283] width 192 height 358
copy div "A positive and confident person with over 5 years experience in the hospitality…"
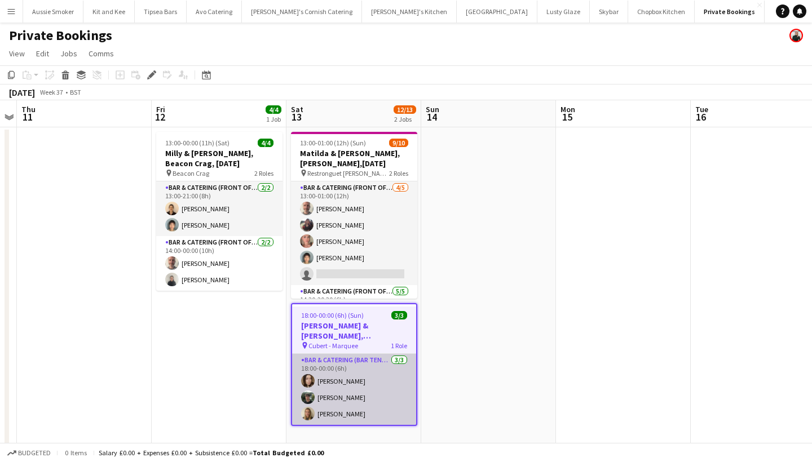
click at [340, 384] on app-card-role "Bar & Catering (Bar Tender) [DATE] 18:00-00:00 (6h) [PERSON_NAME] [PERSON_NAME]…" at bounding box center [354, 389] width 124 height 71
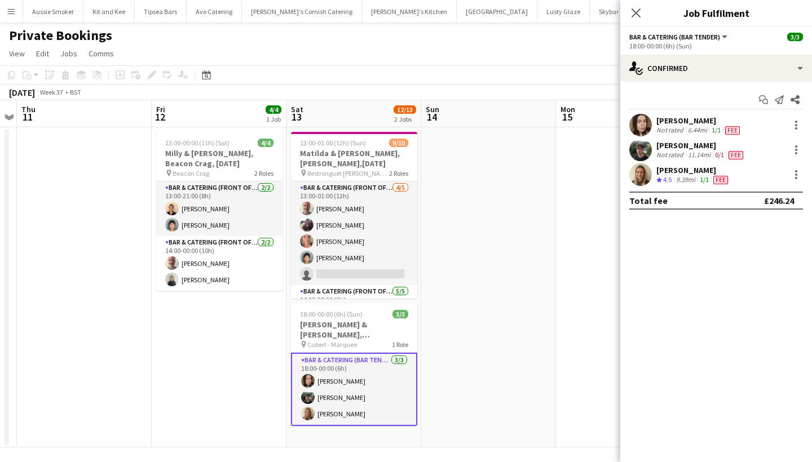
click at [644, 172] on app-user-avatar at bounding box center [640, 174] width 23 height 23
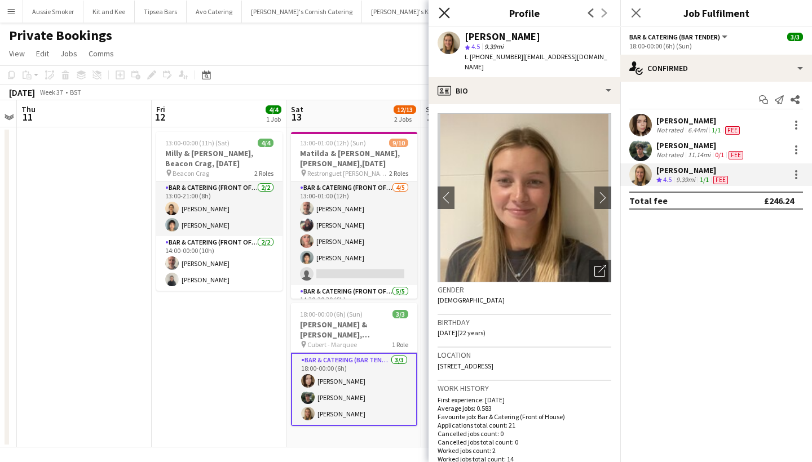
click at [445, 15] on icon "Close pop-in" at bounding box center [444, 12] width 11 height 11
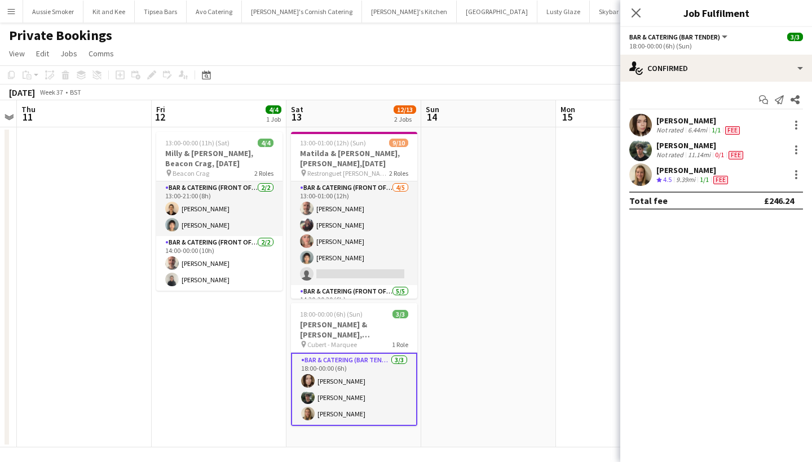
click at [668, 117] on div "[PERSON_NAME]" at bounding box center [699, 121] width 86 height 10
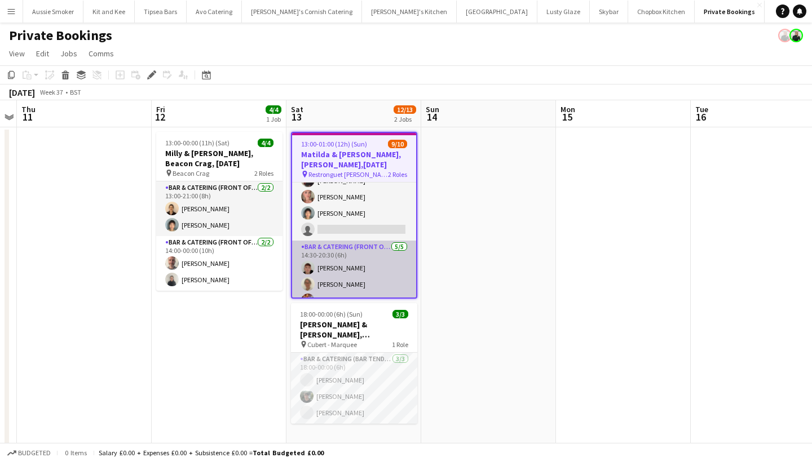
scroll to position [47, 0]
click at [359, 277] on app-card-role "Bar & Catering (Front of House) [DATE] 14:30-20:30 (6h) [PERSON_NAME] [PERSON_N…" at bounding box center [354, 295] width 124 height 110
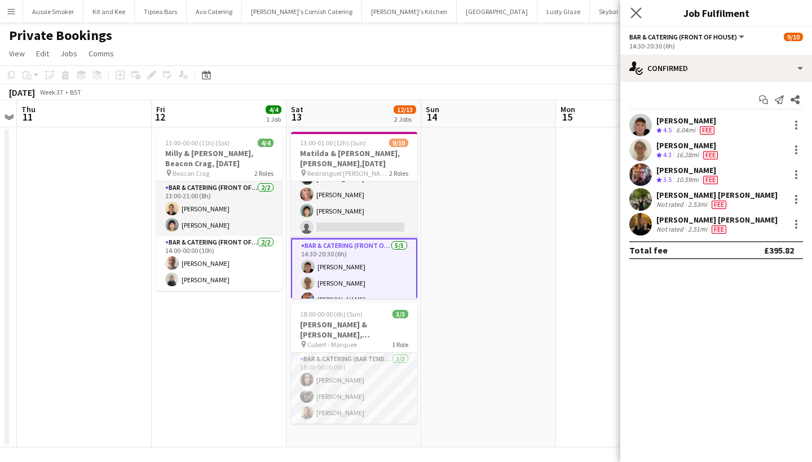
click at [643, 11] on app-icon "Close pop-in" at bounding box center [636, 13] width 16 height 16
